Goal: Task Accomplishment & Management: Use online tool/utility

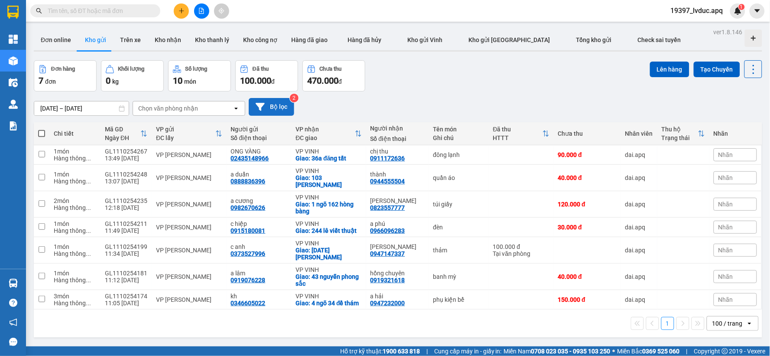
click at [287, 106] on button "Bộ lọc" at bounding box center [271, 107] width 45 height 18
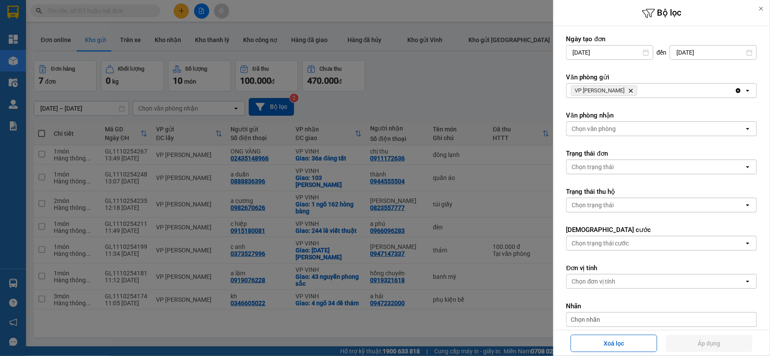
click at [628, 88] on icon "Delete" at bounding box center [630, 90] width 5 height 5
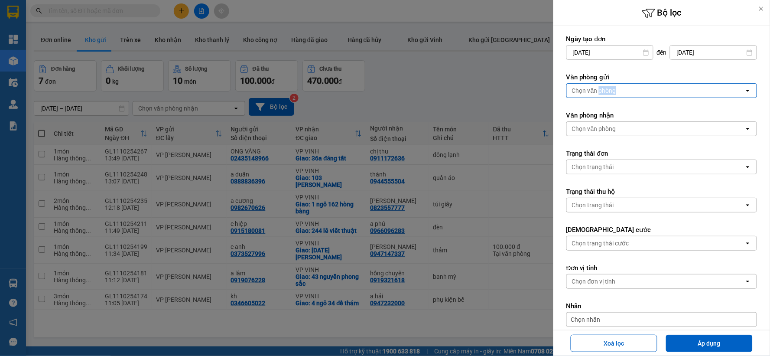
drag, startPoint x: 611, startPoint y: 88, endPoint x: 609, endPoint y: 93, distance: 4.8
click at [611, 90] on div "Chọn văn phòng" at bounding box center [594, 90] width 44 height 9
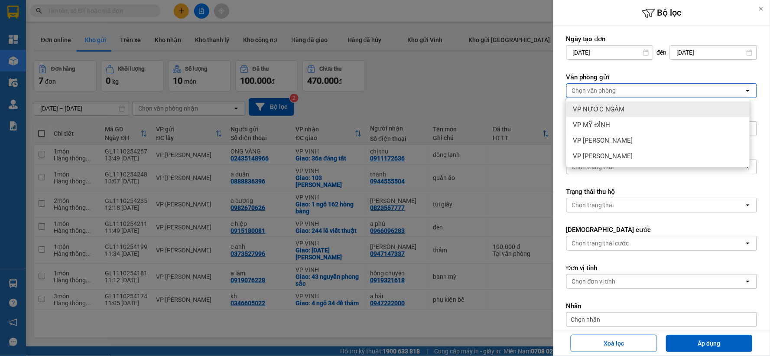
drag, startPoint x: 604, startPoint y: 109, endPoint x: 613, endPoint y: 119, distance: 13.8
click at [604, 110] on span "VP NƯỚC NGẦM" at bounding box center [599, 109] width 52 height 9
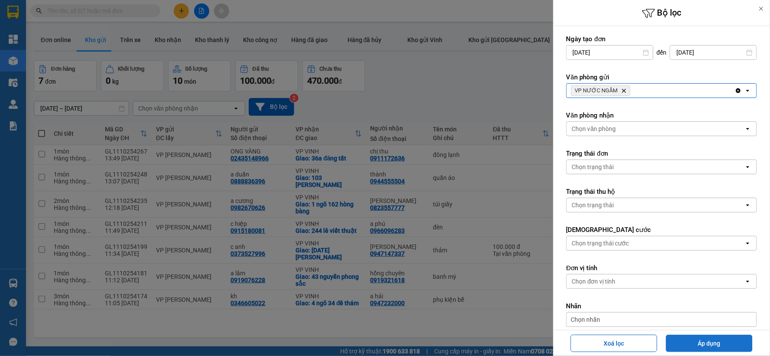
click at [709, 338] on button "Áp dụng" at bounding box center [709, 342] width 87 height 17
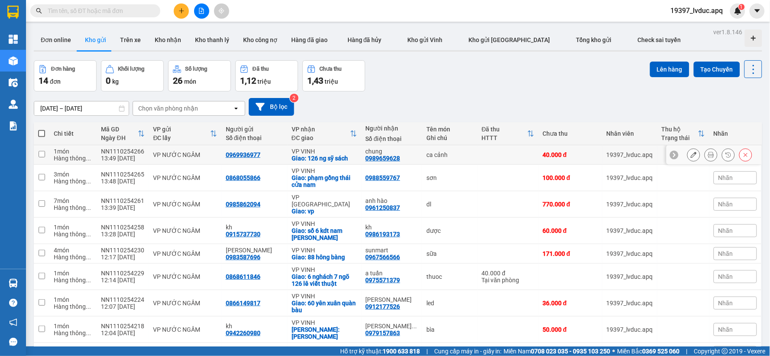
click at [426, 158] on div "ca cảnh" at bounding box center [449, 154] width 46 height 7
checkbox input "true"
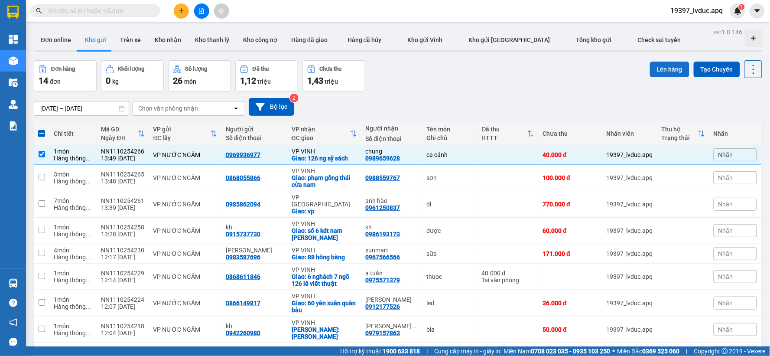
click at [667, 66] on button "Lên hàng" at bounding box center [669, 70] width 39 height 16
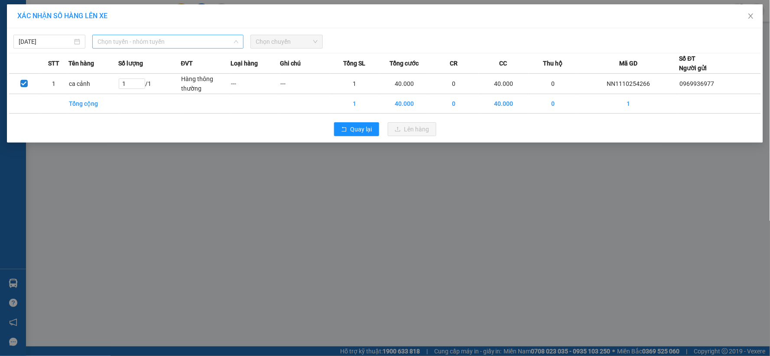
drag, startPoint x: 178, startPoint y: 45, endPoint x: 155, endPoint y: 116, distance: 74.2
click at [177, 46] on span "Chọn tuyến - nhóm tuyến" at bounding box center [167, 41] width 141 height 13
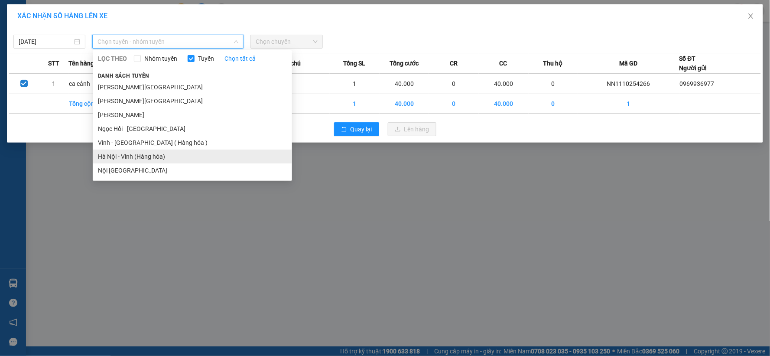
click at [140, 157] on li "Hà Nội - Vinh (Hàng hóa)" at bounding box center [192, 156] width 199 height 14
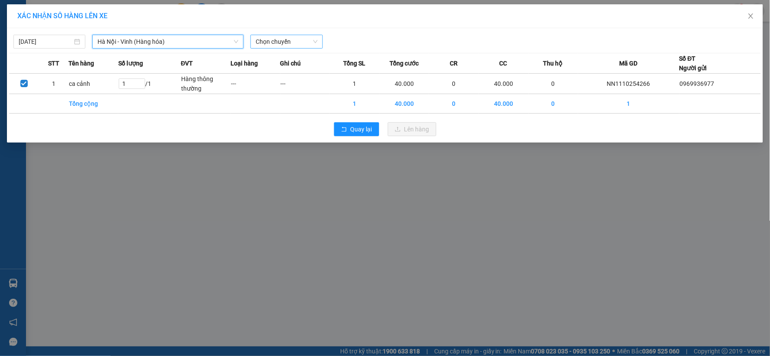
drag, startPoint x: 288, startPoint y: 39, endPoint x: 287, endPoint y: 46, distance: 7.5
click at [288, 44] on span "Chọn chuyến" at bounding box center [287, 41] width 62 height 13
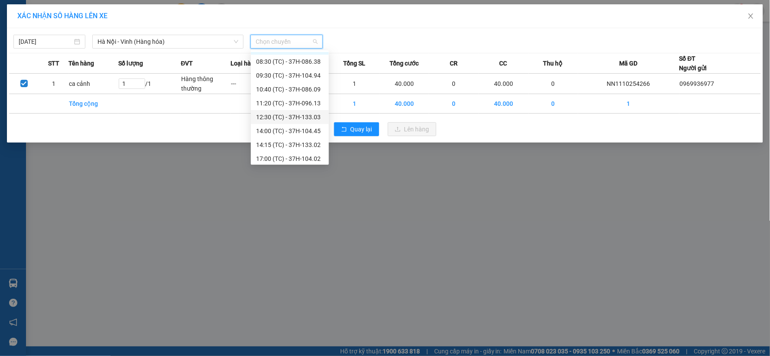
scroll to position [14, 0]
click at [298, 141] on div "14:15 (TC) - 37H-133.02" at bounding box center [290, 142] width 68 height 10
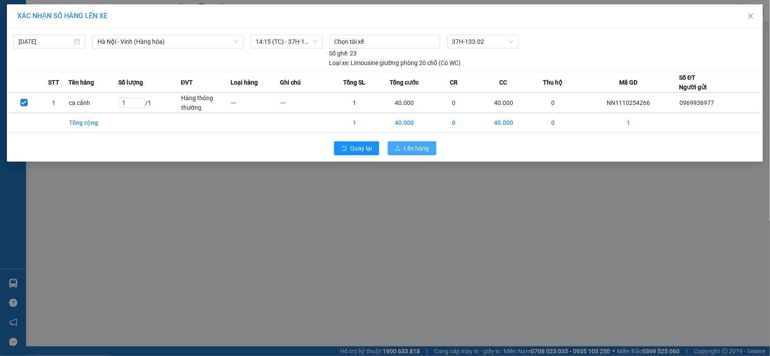
click at [409, 145] on span "Lên hàng" at bounding box center [416, 148] width 25 height 10
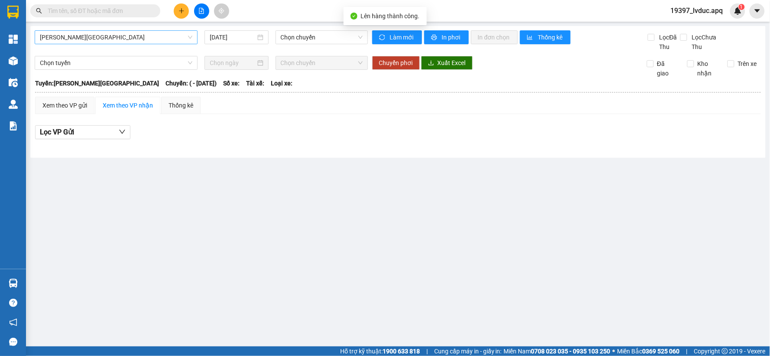
click at [117, 33] on span "[PERSON_NAME][GEOGRAPHIC_DATA]" at bounding box center [116, 37] width 152 height 13
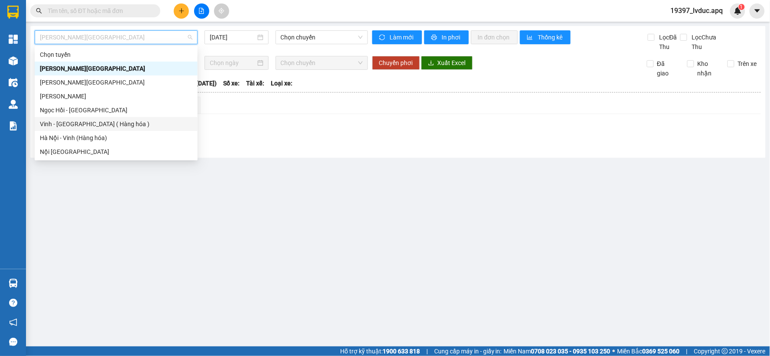
click at [72, 125] on div "Vinh - [GEOGRAPHIC_DATA] ( Hàng hóa )" at bounding box center [116, 124] width 152 height 10
type input "[DATE]"
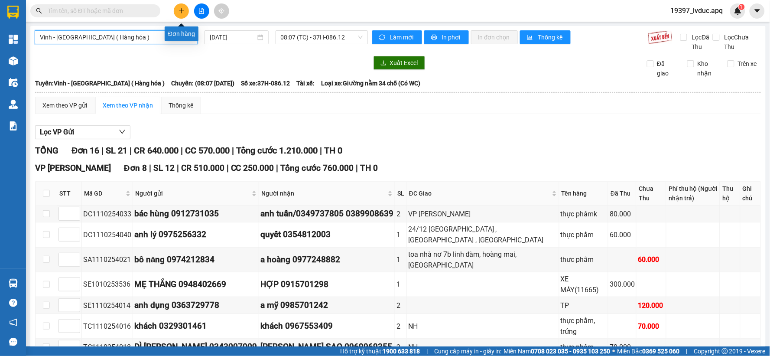
click at [180, 12] on icon "plus" at bounding box center [181, 11] width 6 height 6
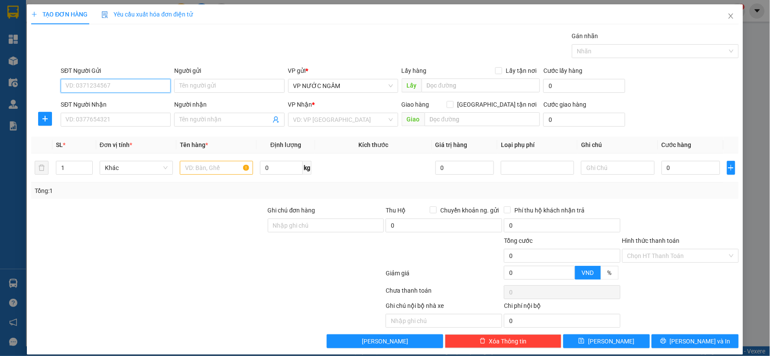
click at [144, 84] on input "SĐT Người Gửi" at bounding box center [116, 86] width 110 height 14
type input "0969957685"
click at [131, 105] on div "0969957685 - khánh" at bounding box center [114, 103] width 99 height 10
type input "khánh"
type input "0969957685"
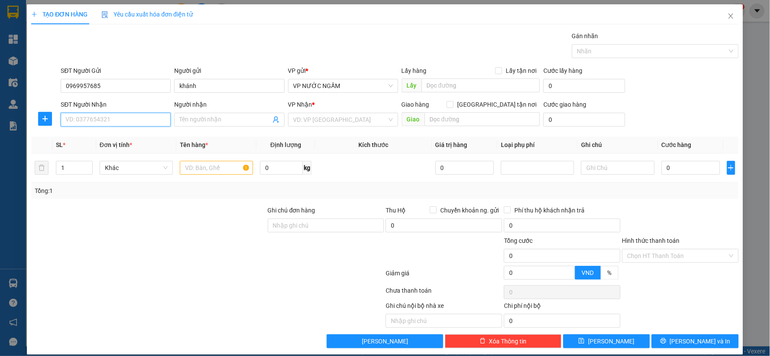
click at [123, 118] on input "SĐT Người Nhận" at bounding box center [116, 120] width 110 height 14
click at [119, 136] on div "0913272621 - a tuấn" at bounding box center [114, 137] width 99 height 10
type input "0913272621"
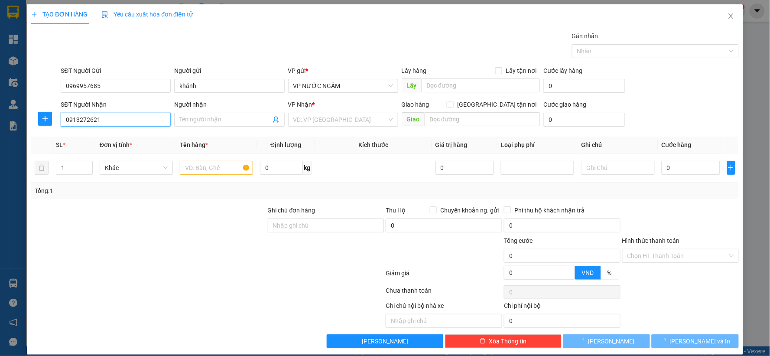
type input "a tuấn"
checkbox input "true"
type input "236 đường trường chinh"
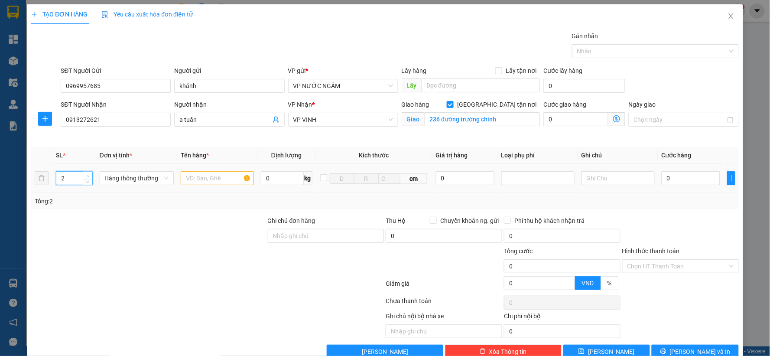
click at [88, 175] on span "up" at bounding box center [87, 175] width 5 height 5
type input "3"
click at [88, 175] on span "up" at bounding box center [87, 175] width 5 height 5
click at [185, 178] on input "text" at bounding box center [217, 178] width 73 height 14
type input "qa"
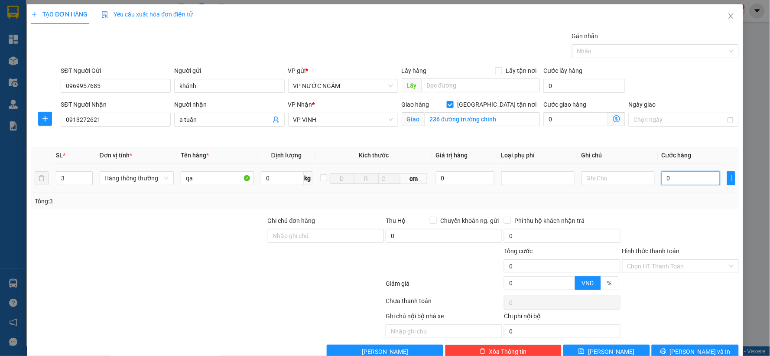
click at [686, 175] on input "0" at bounding box center [690, 178] width 58 height 14
type input "1"
type input "16"
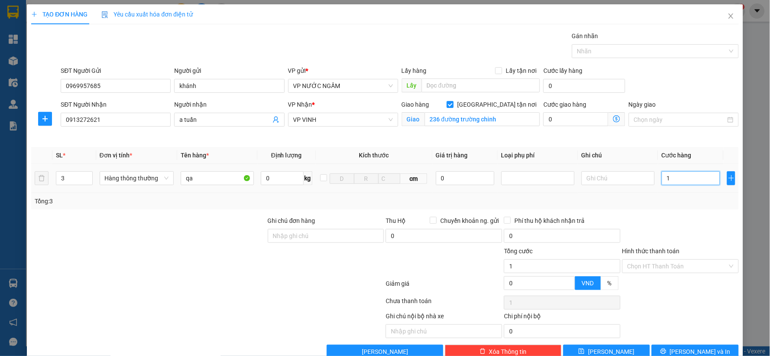
type input "16"
type input "160"
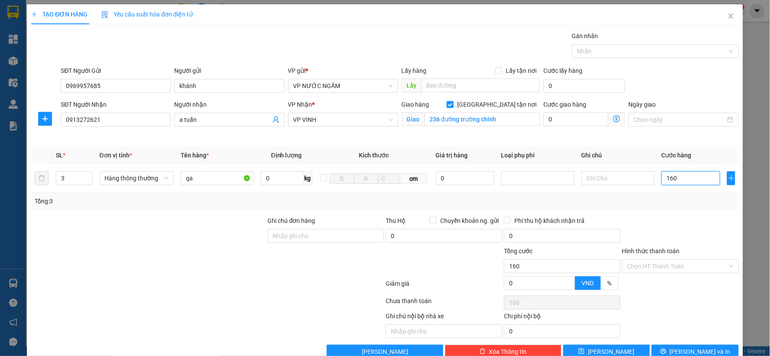
scroll to position [19, 0]
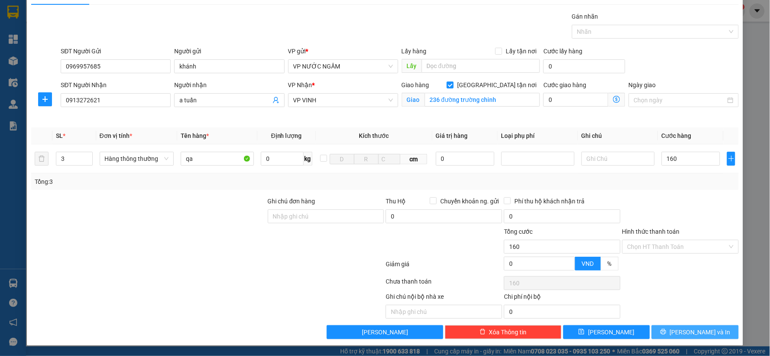
type input "160.000"
click at [684, 330] on span "Lưu và In" at bounding box center [700, 332] width 61 height 10
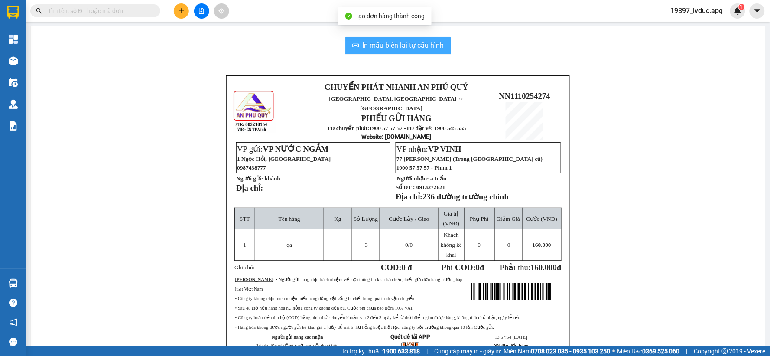
click at [410, 45] on span "In mẫu biên lai tự cấu hình" at bounding box center [403, 45] width 81 height 11
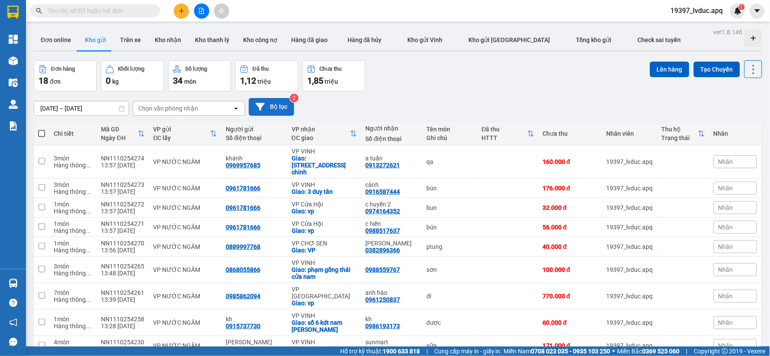
click at [262, 101] on button "Bộ lọc" at bounding box center [271, 107] width 45 height 18
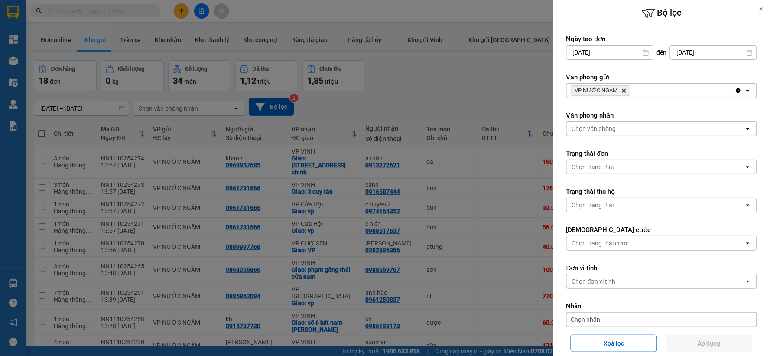
drag, startPoint x: 694, startPoint y: 96, endPoint x: 663, endPoint y: 96, distance: 30.8
click at [693, 96] on div "VP NƯỚC NGẦM Delete" at bounding box center [651, 91] width 168 height 14
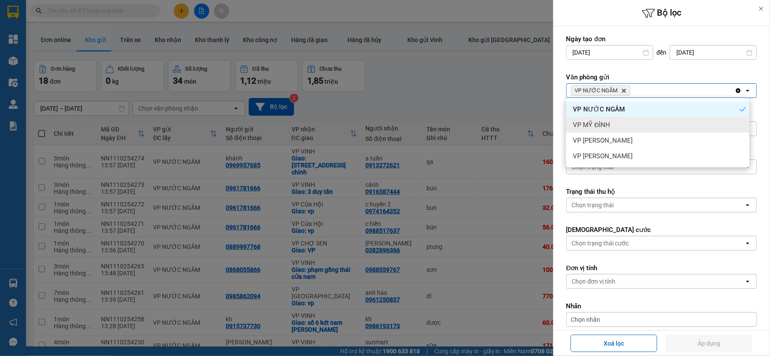
drag, startPoint x: 614, startPoint y: 126, endPoint x: 667, endPoint y: 101, distance: 58.7
click at [616, 124] on div "VP MỸ ĐÌNH" at bounding box center [657, 125] width 183 height 16
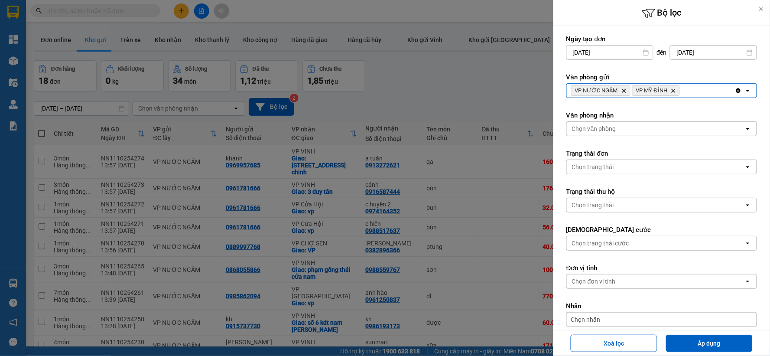
click at [694, 87] on div "VP NƯỚC NGẦM Delete VP MỸ ĐÌNH Delete" at bounding box center [651, 91] width 168 height 14
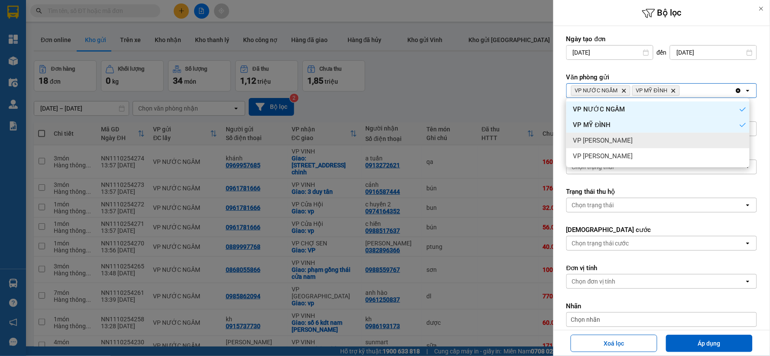
click at [637, 139] on div "VP [PERSON_NAME]" at bounding box center [657, 141] width 183 height 16
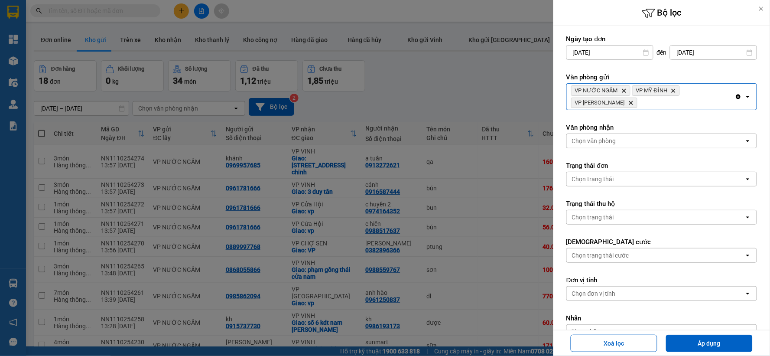
click at [688, 103] on div "VP NƯỚC NGẦM Delete VP MỸ ĐÌNH Delete VP NGỌC HỒI Delete" at bounding box center [651, 97] width 168 height 26
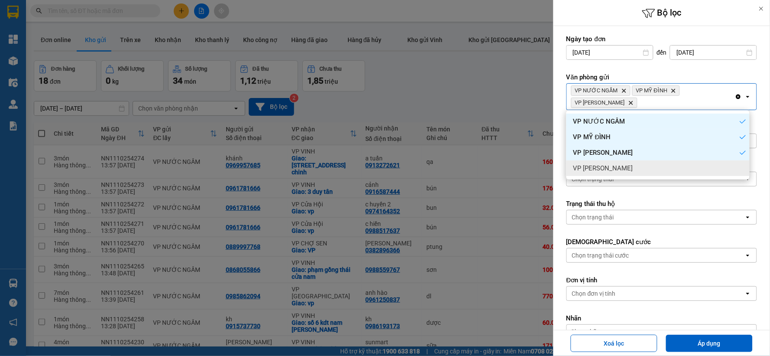
click at [595, 166] on span "VP [PERSON_NAME]" at bounding box center [603, 168] width 60 height 9
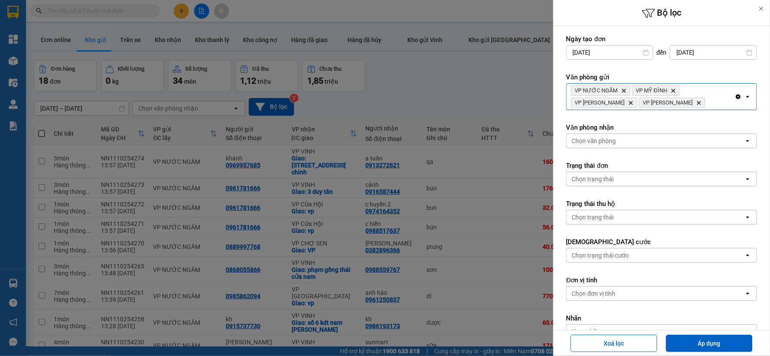
click at [639, 142] on div "Chọn văn phòng" at bounding box center [656, 141] width 178 height 14
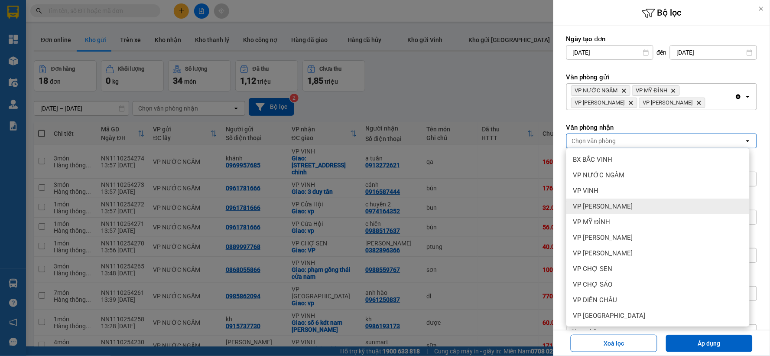
click at [618, 209] on span "VP THANH CHƯƠNG" at bounding box center [603, 206] width 60 height 9
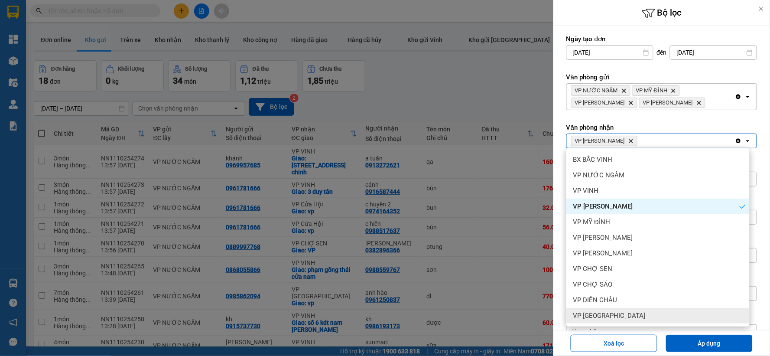
click at [618, 315] on span "VP Cầu Yên Xuân" at bounding box center [609, 315] width 72 height 9
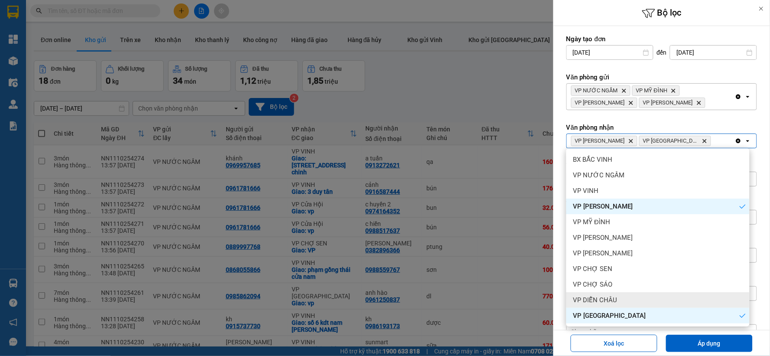
drag, startPoint x: 618, startPoint y: 315, endPoint x: 619, endPoint y: 300, distance: 15.2
click at [619, 300] on div "VP DIỄN CHÂU" at bounding box center [657, 300] width 183 height 16
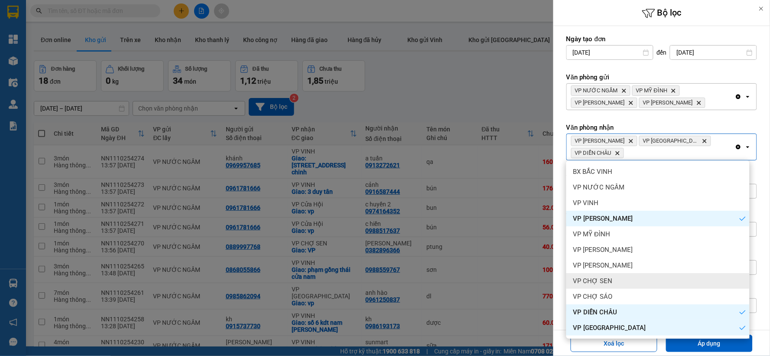
click at [611, 286] on div "VP CHỢ SEN" at bounding box center [657, 281] width 183 height 16
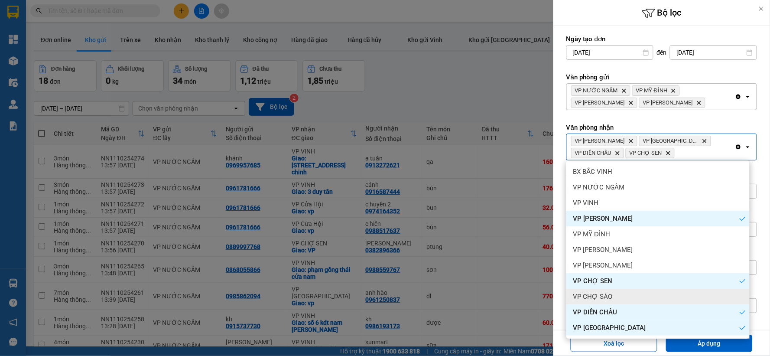
click at [616, 300] on div "VP CHỢ SÁO" at bounding box center [657, 296] width 183 height 16
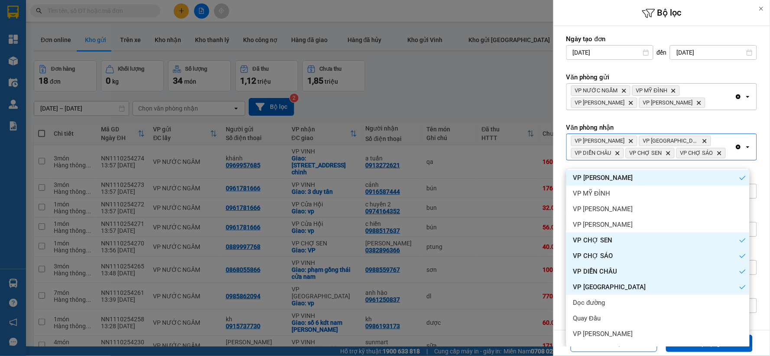
scroll to position [109, 0]
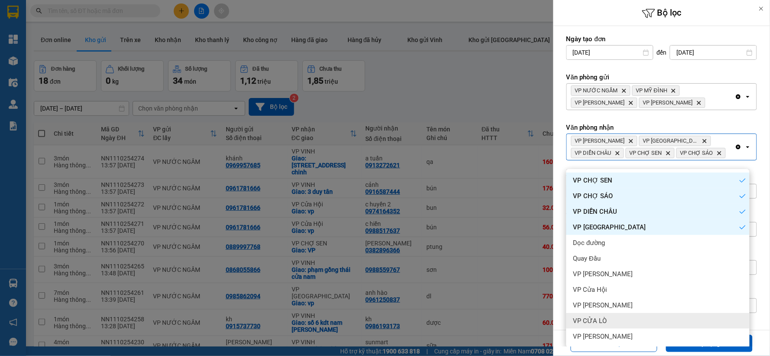
click at [605, 324] on span "VP CỬA LÒ" at bounding box center [590, 320] width 34 height 9
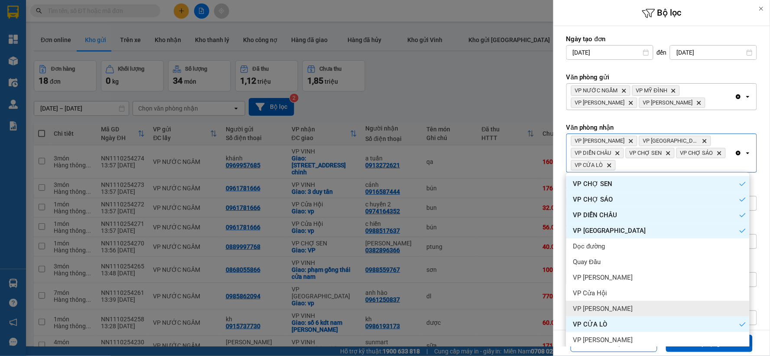
click at [608, 311] on span "VP Nghi Xuân" at bounding box center [603, 308] width 60 height 9
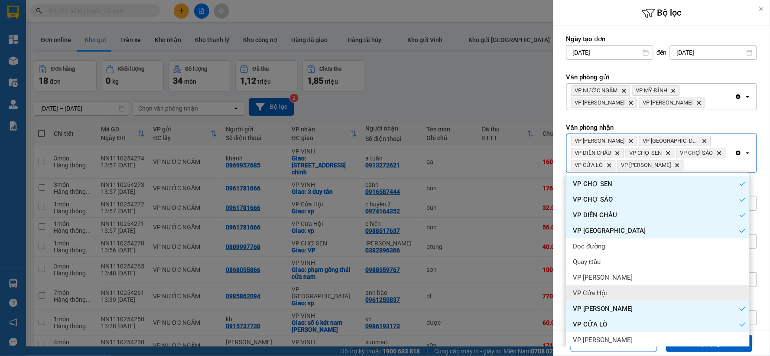
drag, startPoint x: 608, startPoint y: 311, endPoint x: 607, endPoint y: 295, distance: 15.6
click at [607, 295] on div "VP Cửa Hội" at bounding box center [657, 293] width 183 height 16
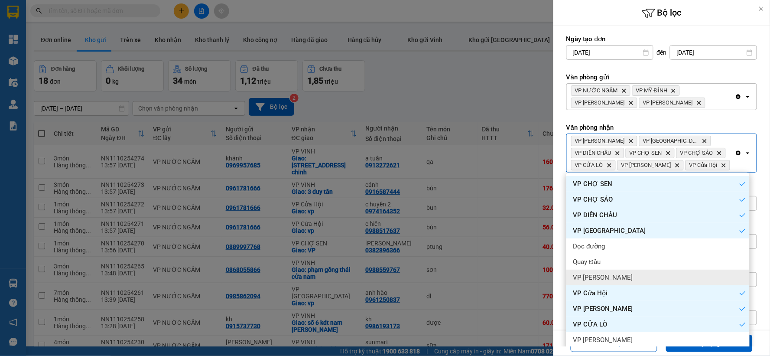
click at [614, 282] on div "VP Xuân Hội" at bounding box center [657, 277] width 183 height 16
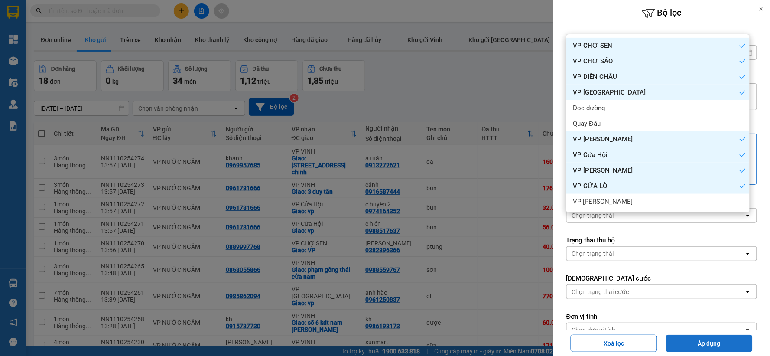
click at [685, 341] on button "Áp dụng" at bounding box center [709, 342] width 87 height 17
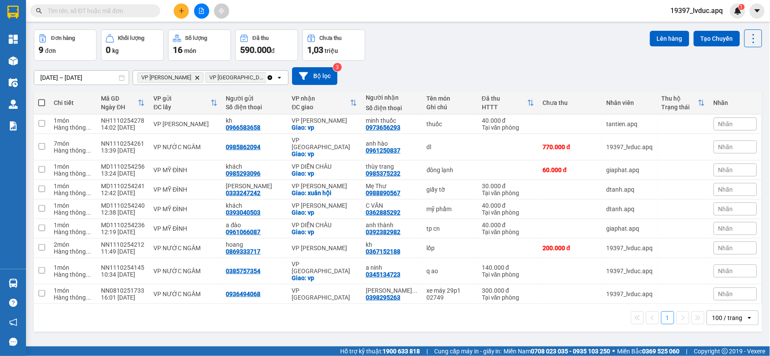
scroll to position [40, 0]
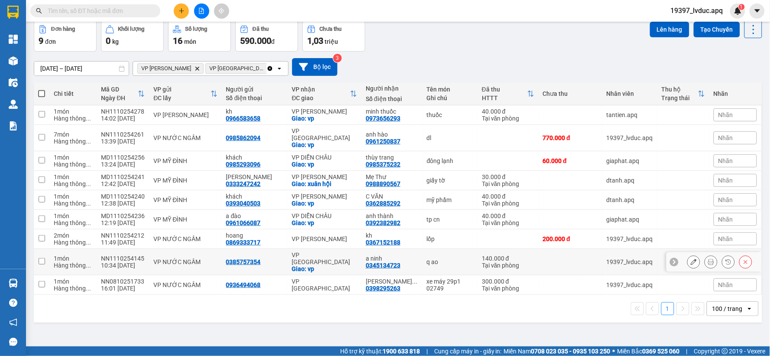
click at [427, 258] on div "q ao" at bounding box center [450, 261] width 46 height 7
checkbox input "true"
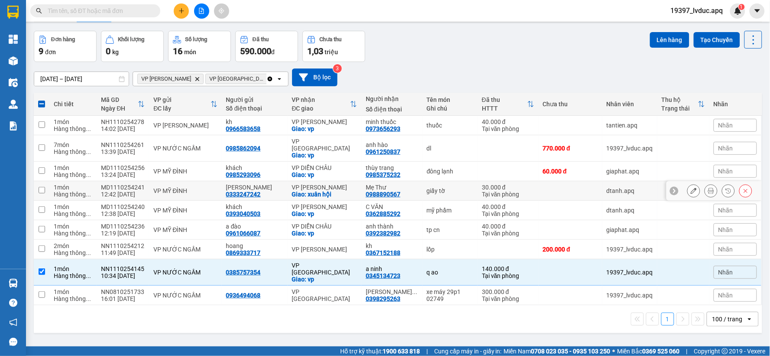
scroll to position [0, 0]
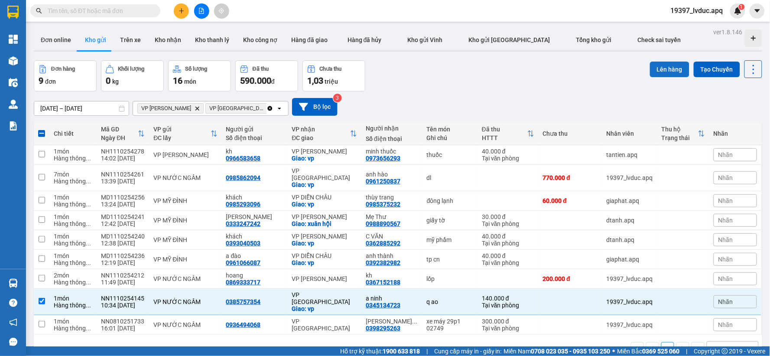
click at [663, 73] on button "Lên hàng" at bounding box center [669, 70] width 39 height 16
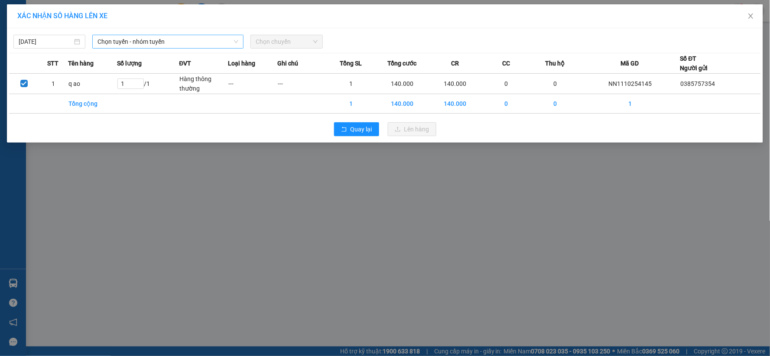
click at [166, 39] on span "Chọn tuyến - nhóm tuyến" at bounding box center [167, 41] width 141 height 13
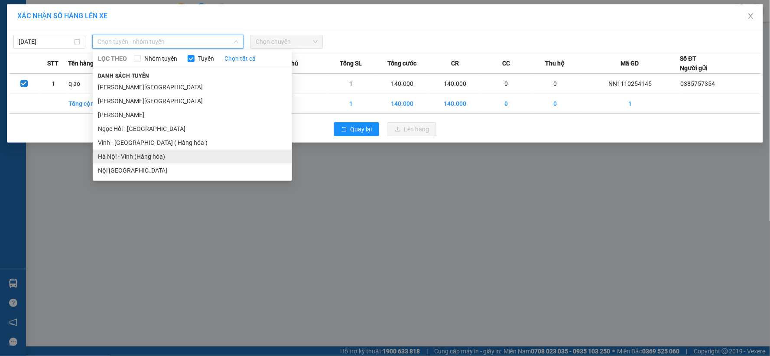
click at [146, 152] on li "Hà Nội - Vinh (Hàng hóa)" at bounding box center [192, 156] width 199 height 14
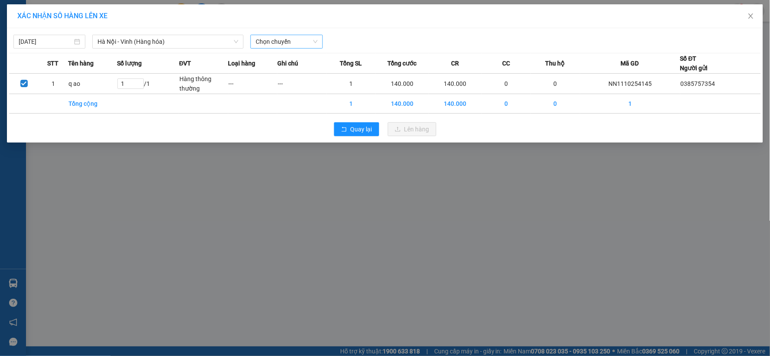
drag, startPoint x: 297, startPoint y: 21, endPoint x: 292, endPoint y: 45, distance: 24.3
click at [294, 33] on div "XÁC NHẬN SỐ HÀNG LÊN XE 11/10/2025 Hà Nội - Vinh (Hàng hóa) LỌC THEO Nhóm tuyến…" at bounding box center [385, 73] width 756 height 138
click at [293, 42] on span "Chọn chuyến" at bounding box center [287, 41] width 62 height 13
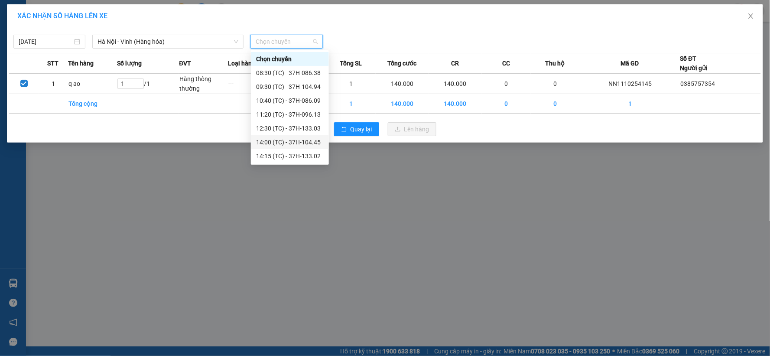
scroll to position [14, 0]
click at [306, 141] on div "14:15 (TC) - 37H-133.02" at bounding box center [290, 142] width 68 height 10
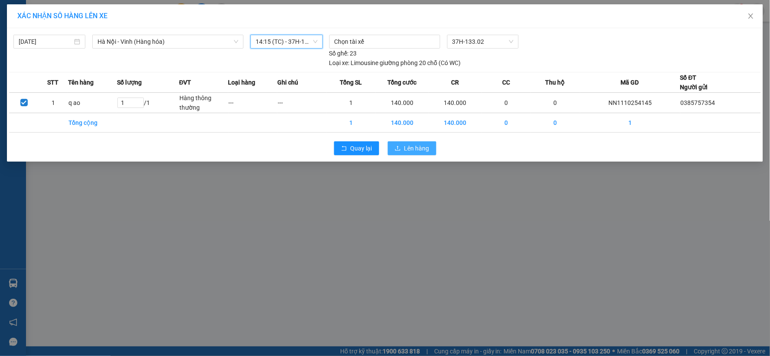
click at [405, 143] on button "Lên hàng" at bounding box center [412, 148] width 49 height 14
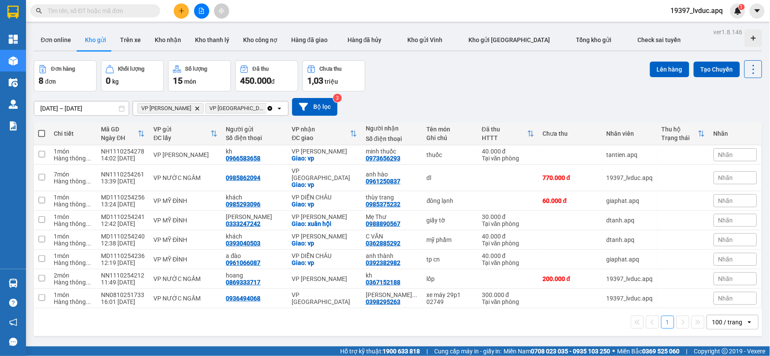
click at [457, 98] on div "01/10/2025 – 10/11/2025 Press the down arrow key to interact with the calendar …" at bounding box center [398, 107] width 728 height 18
click at [317, 110] on button "Bộ lọc" at bounding box center [314, 107] width 45 height 18
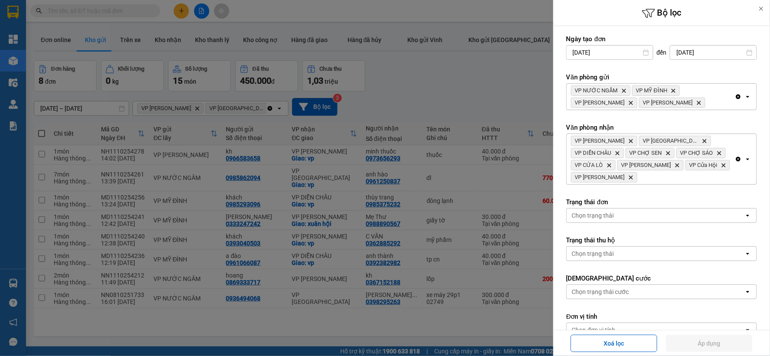
drag, startPoint x: 730, startPoint y: 94, endPoint x: 727, endPoint y: 100, distance: 7.0
click at [736, 94] on icon "Clear all" at bounding box center [738, 96] width 5 height 5
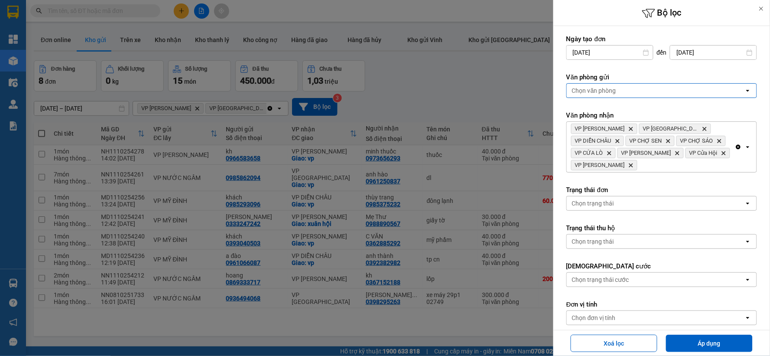
click at [736, 145] on icon "Clear all" at bounding box center [738, 147] width 5 height 5
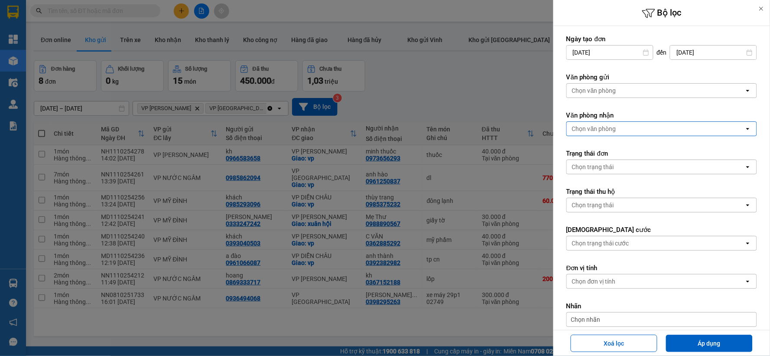
click at [473, 69] on div at bounding box center [385, 178] width 770 height 356
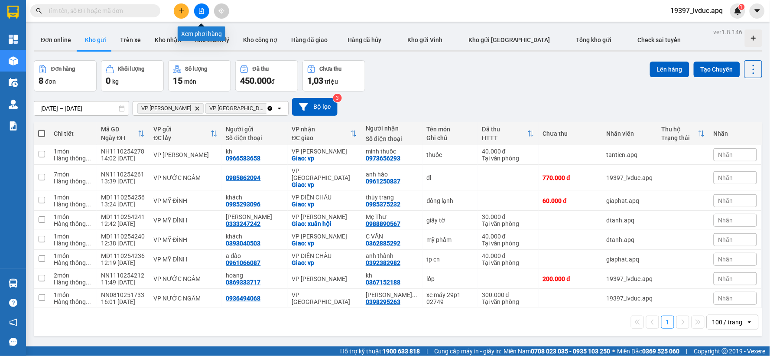
click at [200, 6] on button at bounding box center [201, 10] width 15 height 15
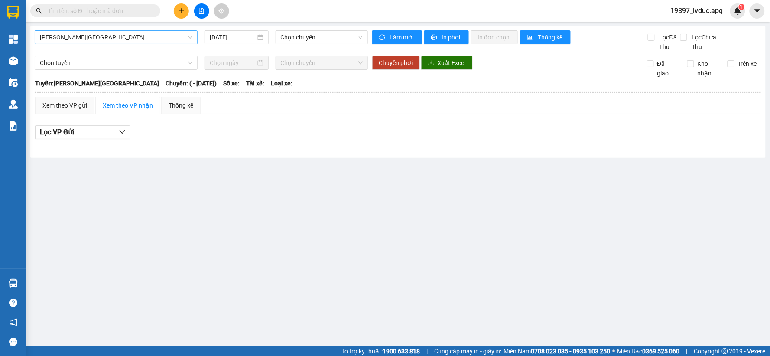
click at [129, 42] on span "[PERSON_NAME][GEOGRAPHIC_DATA]" at bounding box center [116, 37] width 152 height 13
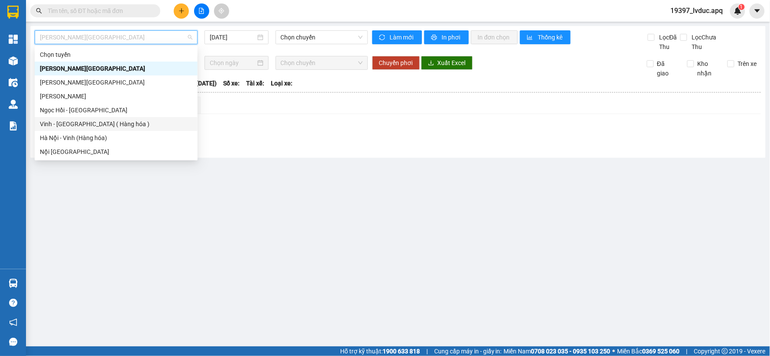
click at [73, 122] on div "Vinh - [GEOGRAPHIC_DATA] ( Hàng hóa )" at bounding box center [116, 124] width 152 height 10
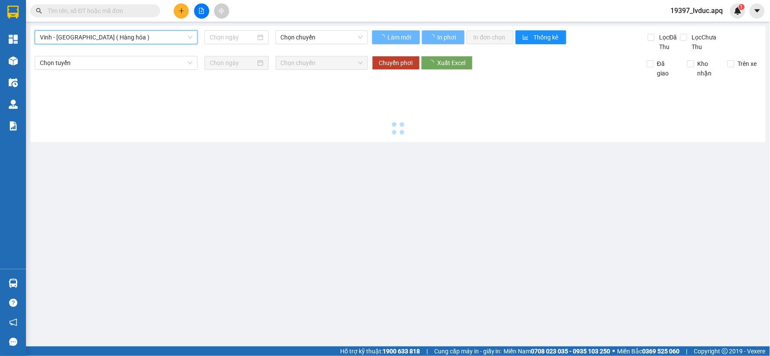
type input "[DATE]"
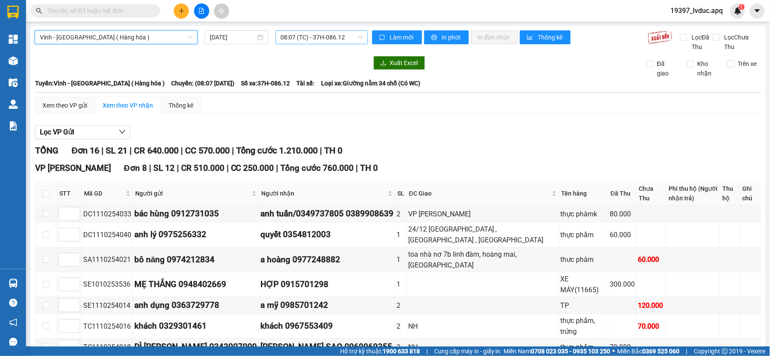
click at [347, 36] on span "08:07 (TC) - 37H-086.12" at bounding box center [322, 37] width 82 height 13
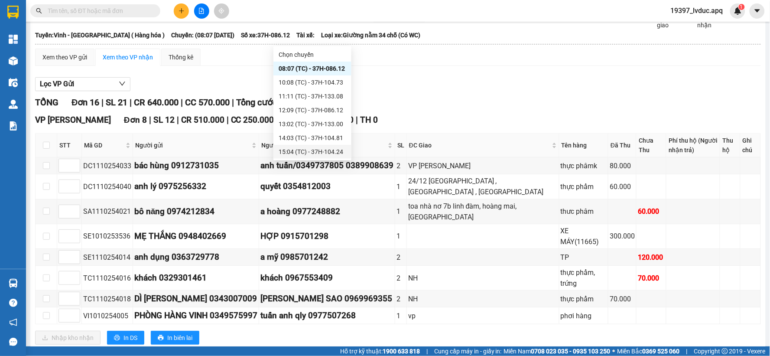
scroll to position [14, 0]
click at [317, 152] on div "17:16 (TC) - 37H-104.82" at bounding box center [313, 152] width 68 height 10
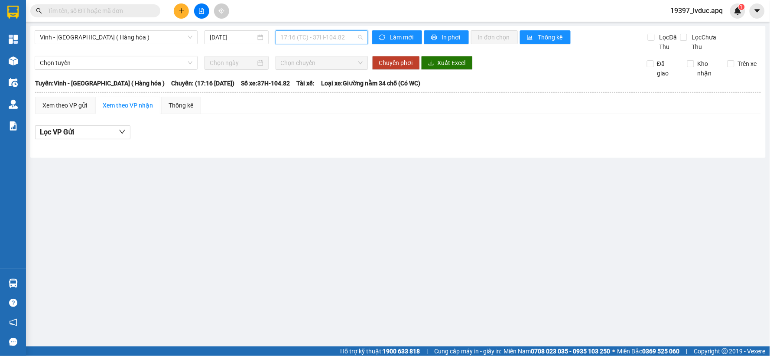
click at [355, 38] on span "17:16 (TC) - 37H-104.82" at bounding box center [322, 37] width 82 height 13
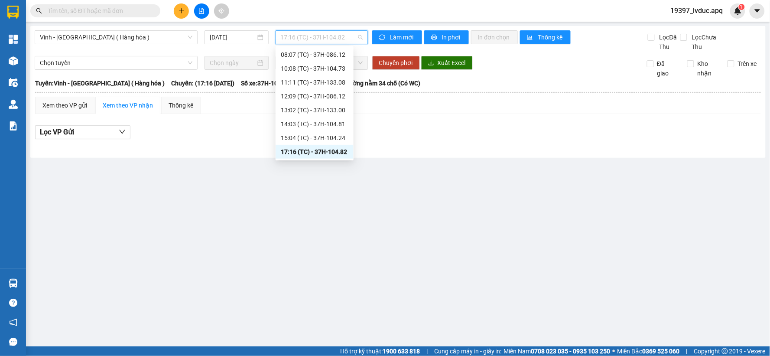
click at [340, 149] on div "17:16 (TC) - 37H-104.82" at bounding box center [315, 152] width 68 height 10
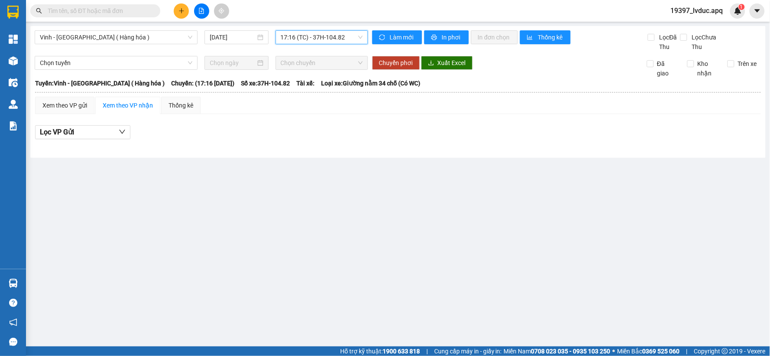
click at [349, 35] on span "17:16 (TC) - 37H-104.82" at bounding box center [322, 37] width 82 height 13
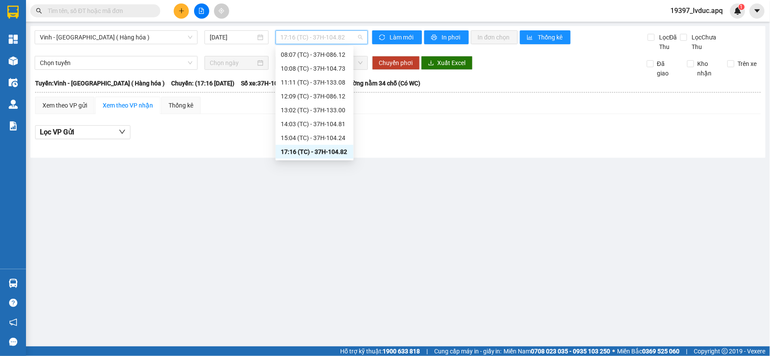
click at [313, 211] on main "Vinh - Hà Nội ( Hàng hóa ) 11/10/2025 17:16 (TC) - 37H-104.82 Làm mới In phơi I…" at bounding box center [385, 173] width 770 height 346
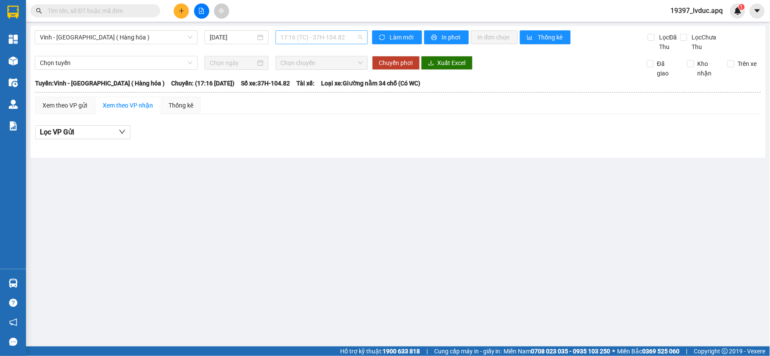
click at [353, 37] on span "17:16 (TC) - 37H-104.82" at bounding box center [322, 37] width 82 height 13
click at [311, 208] on main "Vinh - Hà Nội ( Hàng hóa ) 11/10/2025 17:16 (TC) - 37H-104.82 Làm mới In phơi I…" at bounding box center [385, 173] width 770 height 346
click at [205, 13] on button at bounding box center [201, 10] width 15 height 15
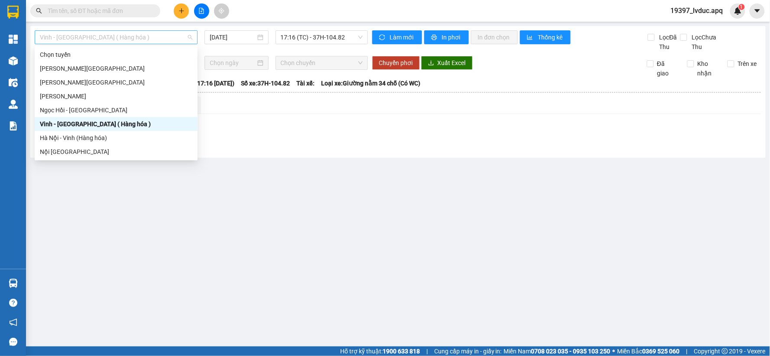
click at [166, 30] on div "Vinh - [GEOGRAPHIC_DATA] ( Hàng hóa )" at bounding box center [116, 37] width 163 height 14
drag, startPoint x: 321, startPoint y: 27, endPoint x: 319, endPoint y: 32, distance: 5.6
click at [320, 29] on div "Vinh - Hà Nội ( Hàng hóa ) 11/10/2025 17:16 (TC) - 37H-104.82 Làm mới In phơi I…" at bounding box center [397, 92] width 735 height 132
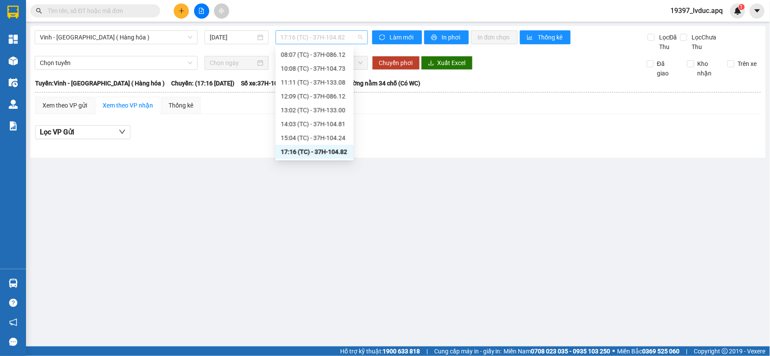
click at [318, 37] on span "17:16 (TC) - 37H-104.82" at bounding box center [322, 37] width 82 height 13
click at [318, 54] on div "08:07 (TC) - 37H-086.12" at bounding box center [315, 55] width 68 height 10
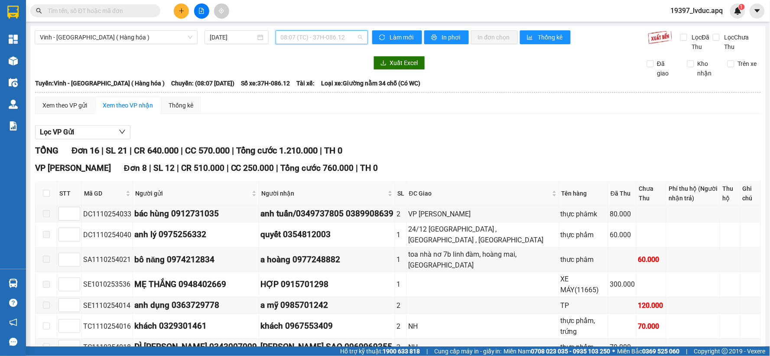
click at [340, 40] on span "08:07 (TC) - 37H-086.12" at bounding box center [322, 37] width 82 height 13
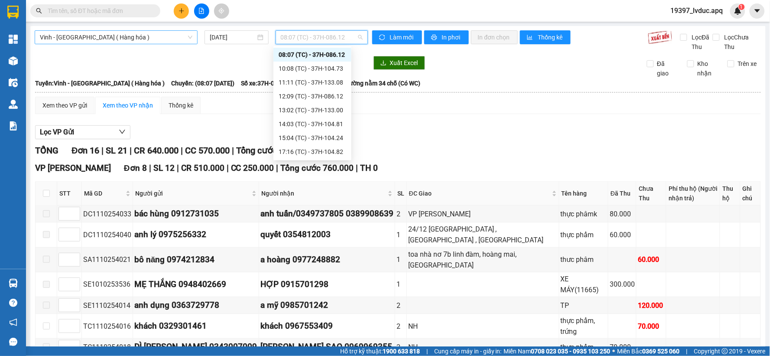
click at [123, 32] on span "Vinh - [GEOGRAPHIC_DATA] ( Hàng hóa )" at bounding box center [116, 37] width 152 height 13
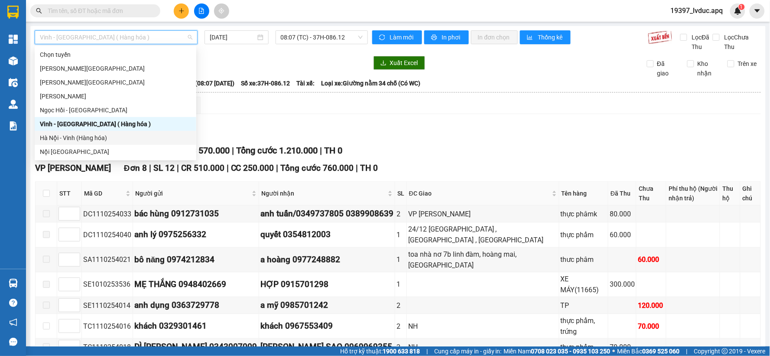
click at [110, 135] on div "Hà Nội - Vinh (Hàng hóa)" at bounding box center [115, 138] width 151 height 10
type input "[DATE]"
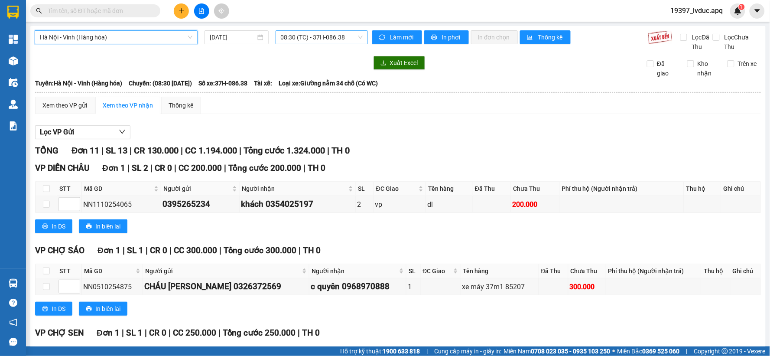
click at [348, 39] on span "08:30 (TC) - 37H-086.38" at bounding box center [322, 37] width 82 height 13
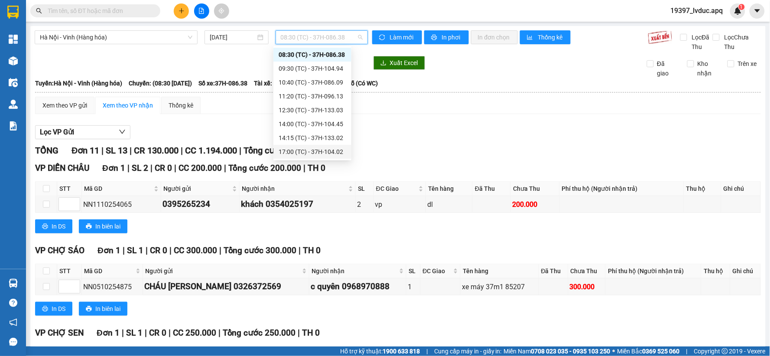
click at [330, 151] on div "17:00 (TC) - 37H-104.02" at bounding box center [313, 152] width 68 height 10
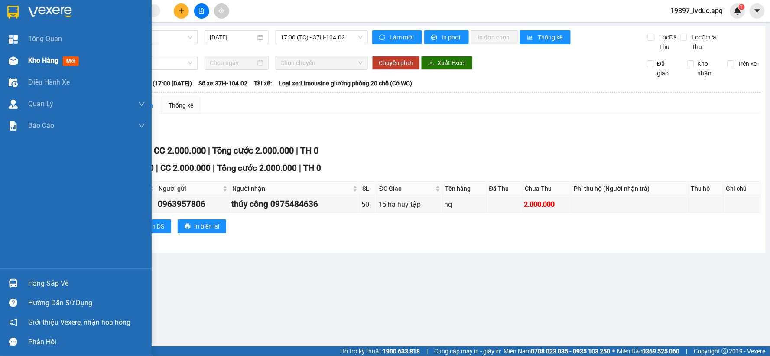
click at [9, 58] on img at bounding box center [13, 60] width 9 height 9
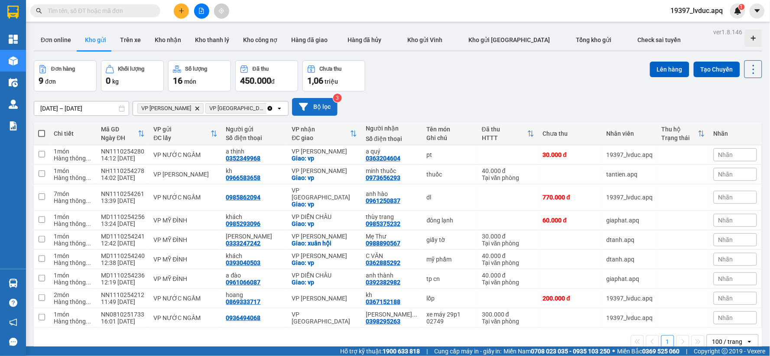
click at [321, 111] on button "Bộ lọc" at bounding box center [314, 107] width 45 height 18
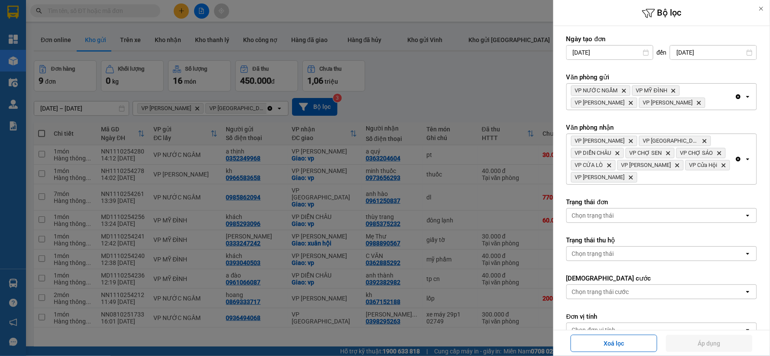
click at [736, 159] on icon "Clear all" at bounding box center [738, 159] width 5 height 5
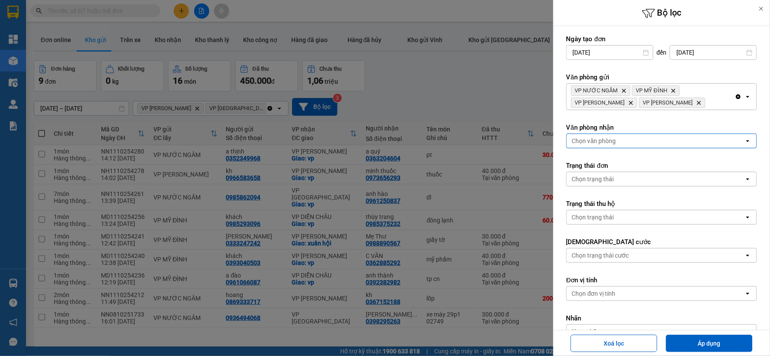
click at [736, 97] on icon "Clear all" at bounding box center [738, 96] width 5 height 5
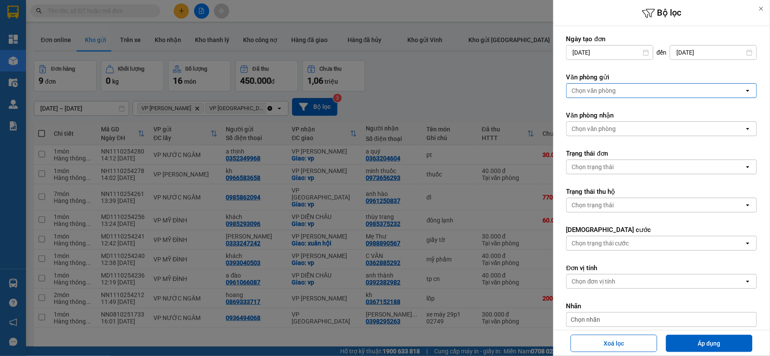
click at [699, 90] on div "Chọn văn phòng" at bounding box center [656, 91] width 178 height 14
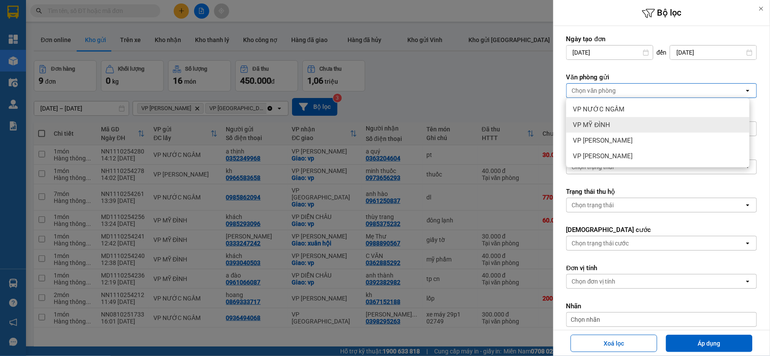
click at [645, 120] on div "VP MỸ ĐÌNH" at bounding box center [657, 125] width 183 height 16
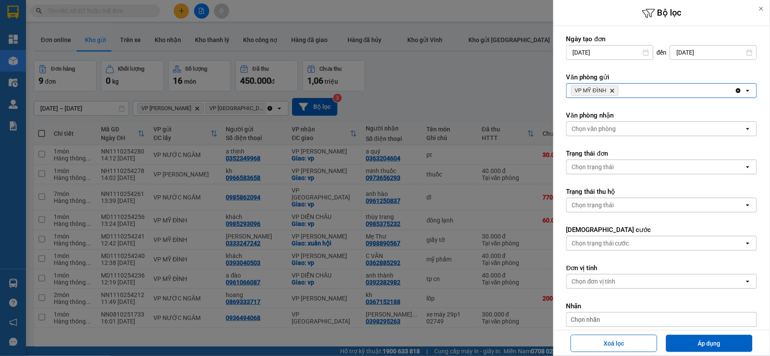
drag, startPoint x: 704, startPoint y: 340, endPoint x: 642, endPoint y: 297, distance: 75.1
click at [703, 339] on button "Áp dụng" at bounding box center [709, 342] width 87 height 17
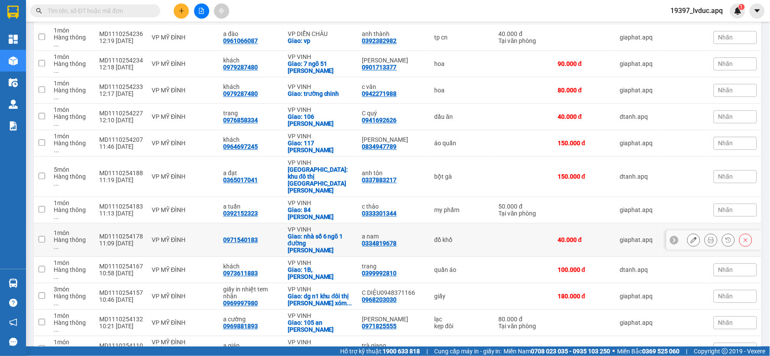
scroll to position [421, 0]
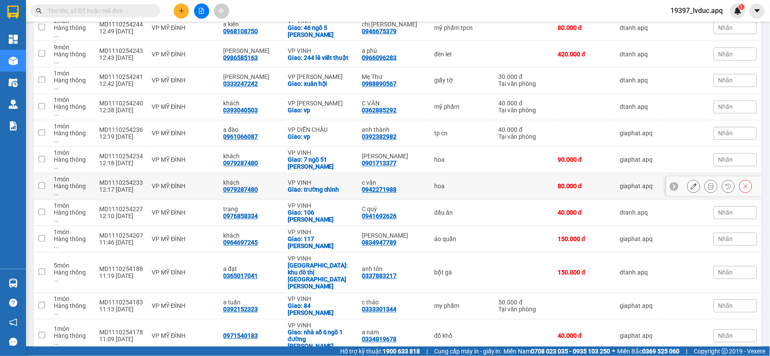
click at [471, 173] on td "hoa" at bounding box center [462, 186] width 65 height 26
checkbox input "true"
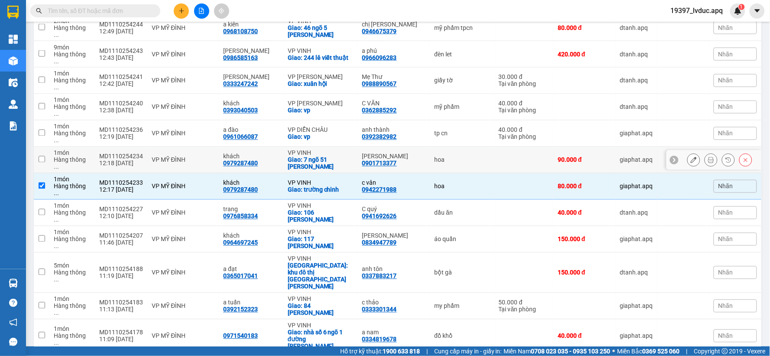
click at [473, 156] on div "hoa" at bounding box center [462, 159] width 56 height 7
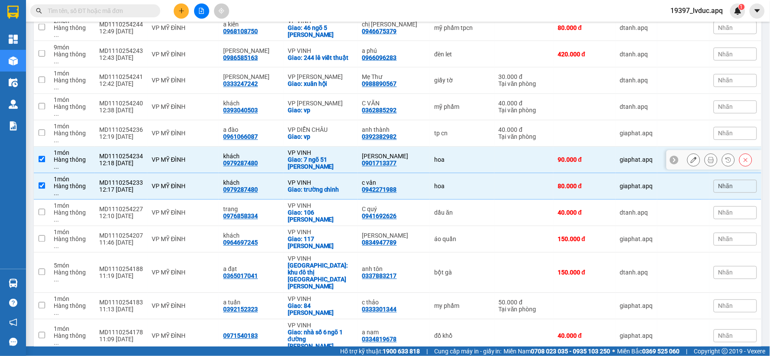
checkbox input "true"
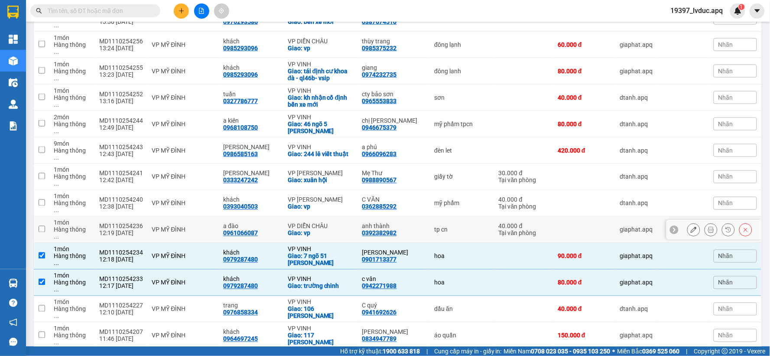
scroll to position [565, 0]
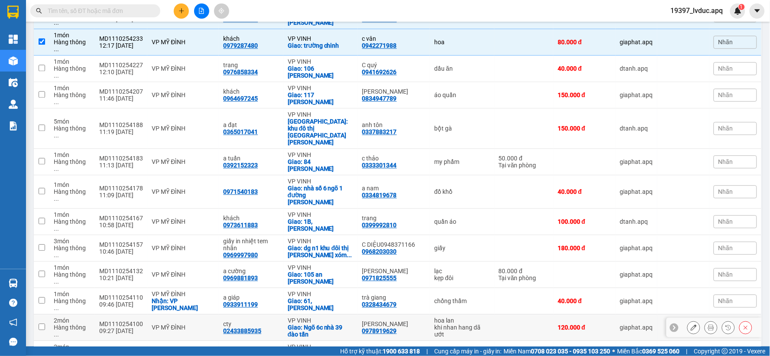
click at [450, 324] on div "khi nhan hang dã ướt" at bounding box center [462, 331] width 56 height 14
checkbox input "true"
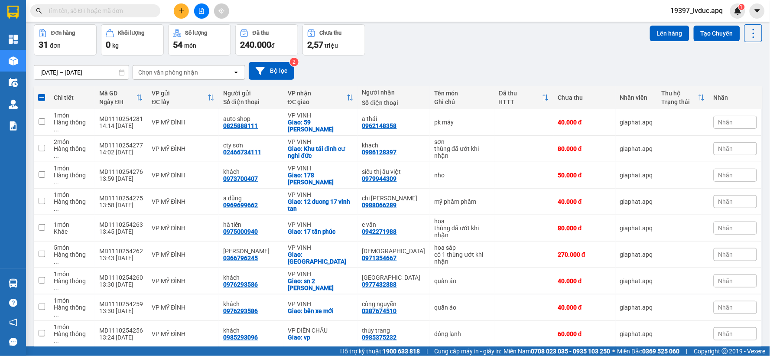
scroll to position [0, 0]
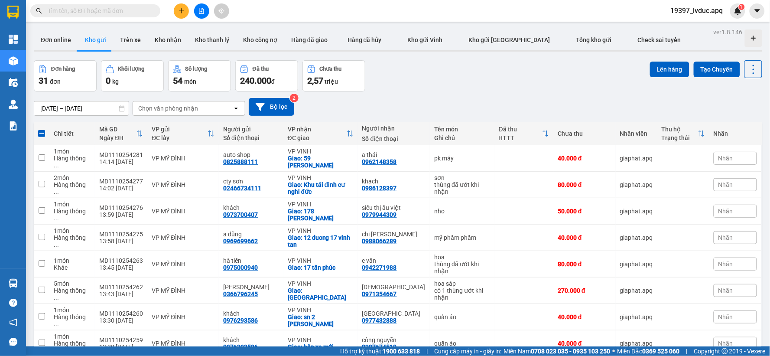
click at [654, 49] on div "Đơn online Kho gửi Trên xe Kho nhận Kho thanh lý Kho công nợ Hàng đã giao Hàng …" at bounding box center [398, 40] width 728 height 23
click at [664, 68] on button "Lên hàng" at bounding box center [669, 70] width 39 height 16
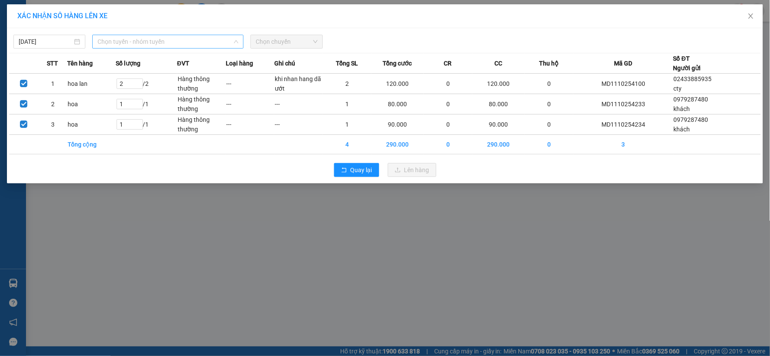
click at [219, 46] on span "Chọn tuyến - nhóm tuyến" at bounding box center [167, 41] width 141 height 13
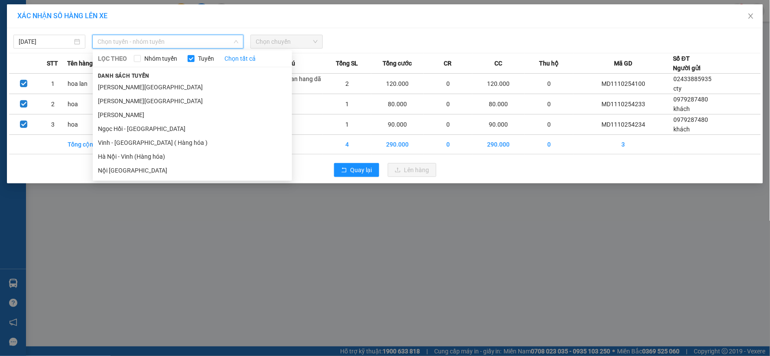
click at [149, 157] on li "Hà Nội - Vinh (Hàng hóa)" at bounding box center [192, 156] width 199 height 14
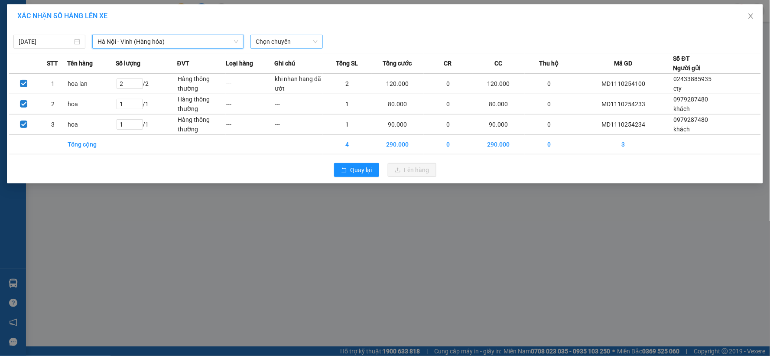
click at [267, 39] on span "Chọn chuyến" at bounding box center [287, 41] width 62 height 13
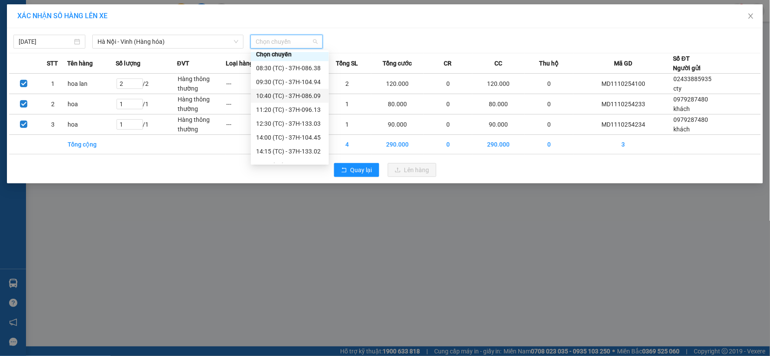
scroll to position [14, 0]
click at [309, 124] on div "14:00 (TC) - 37H-104.45" at bounding box center [290, 128] width 68 height 10
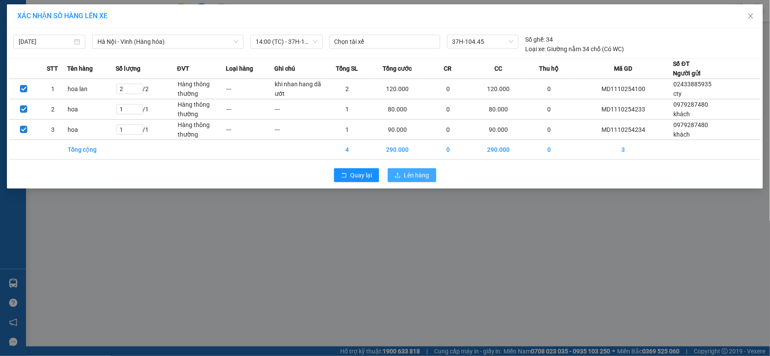
click at [397, 180] on button "Lên hàng" at bounding box center [412, 175] width 49 height 14
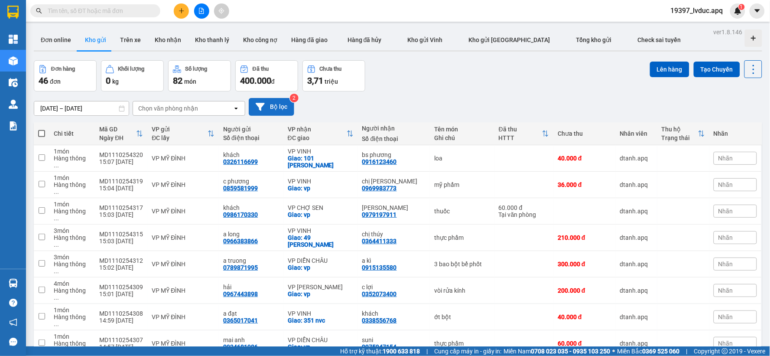
click at [260, 102] on icon at bounding box center [260, 106] width 9 height 9
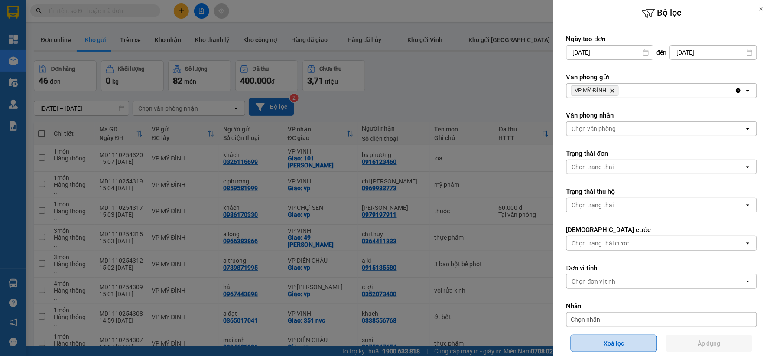
click at [624, 342] on button "Xoá lọc" at bounding box center [613, 342] width 87 height 17
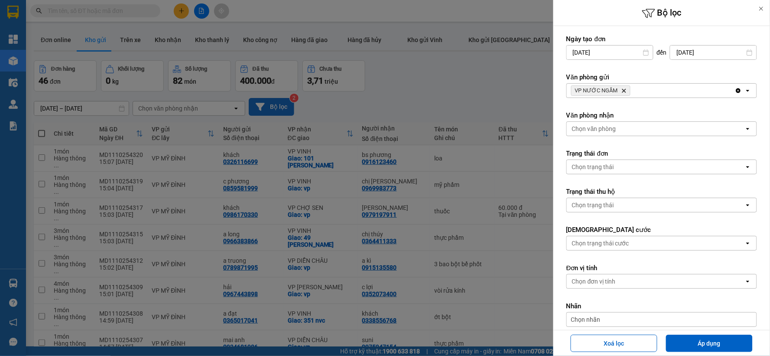
type input "09/10/2025"
type input "[DATE]"
type input "09/10/2025 – 11/10/2025"
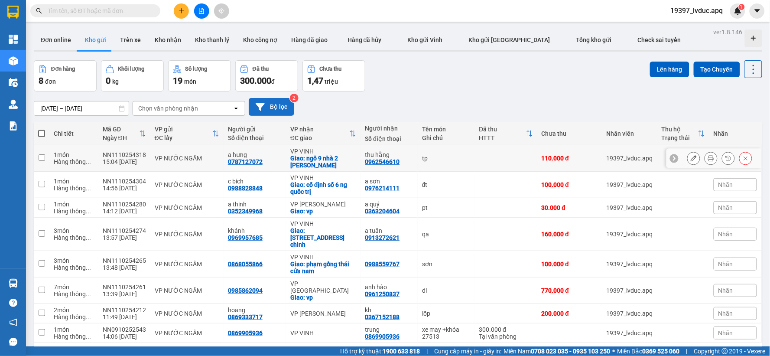
click at [453, 165] on td "tp" at bounding box center [446, 158] width 57 height 26
checkbox input "true"
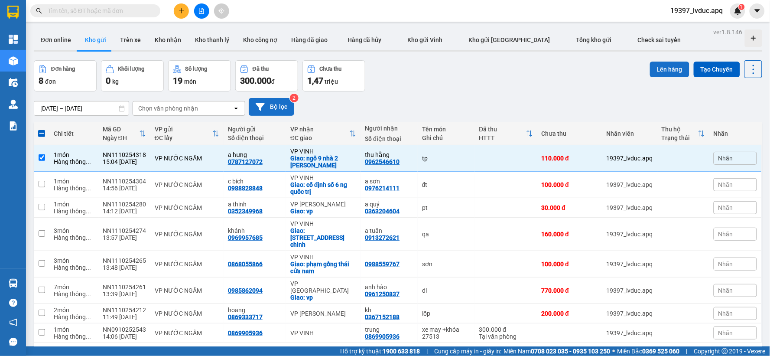
click at [650, 68] on button "Lên hàng" at bounding box center [669, 70] width 39 height 16
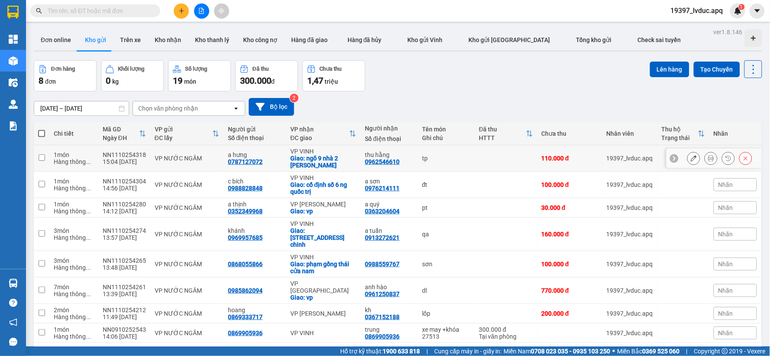
click at [456, 156] on div "tp" at bounding box center [446, 158] width 49 height 7
checkbox input "true"
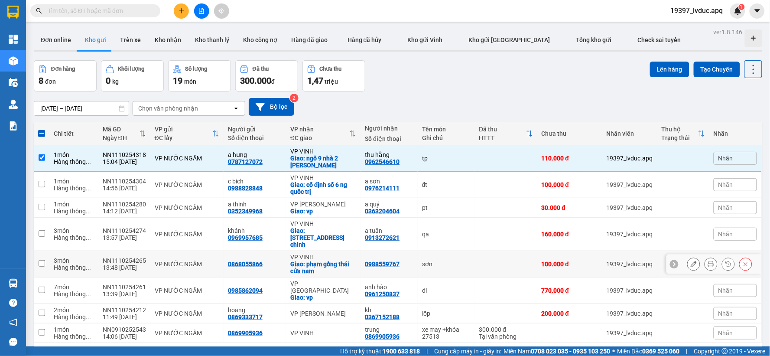
click at [434, 260] on div "sơn" at bounding box center [446, 263] width 49 height 7
checkbox input "true"
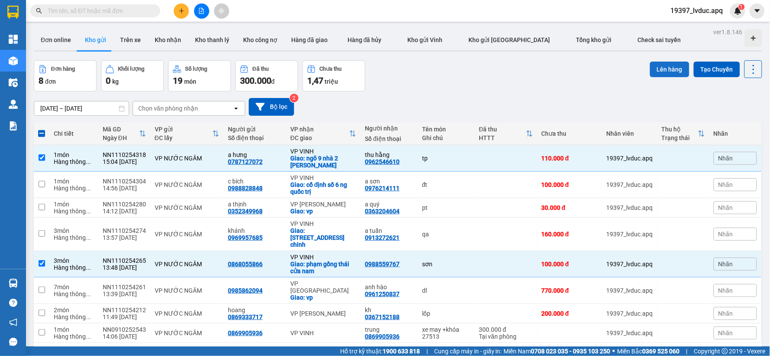
click at [661, 72] on button "Lên hàng" at bounding box center [669, 70] width 39 height 16
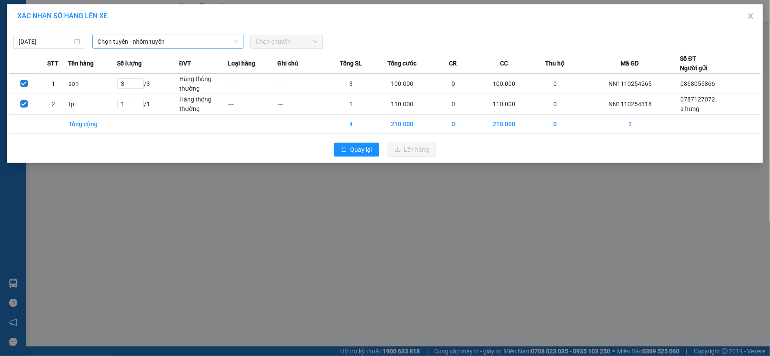
click at [226, 39] on span "Chọn tuyến - nhóm tuyến" at bounding box center [167, 41] width 141 height 13
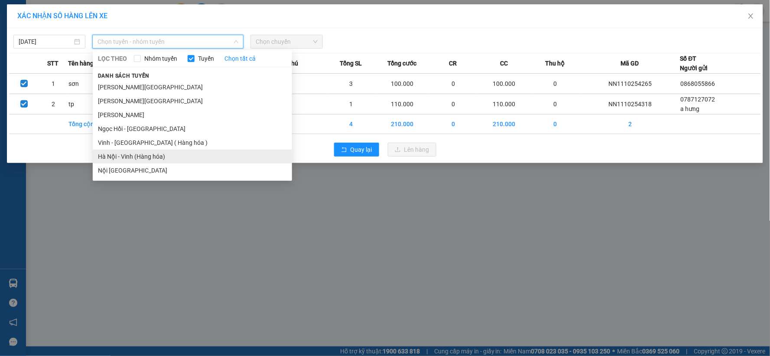
click at [165, 162] on li "Hà Nội - Vinh (Hàng hóa)" at bounding box center [192, 156] width 199 height 14
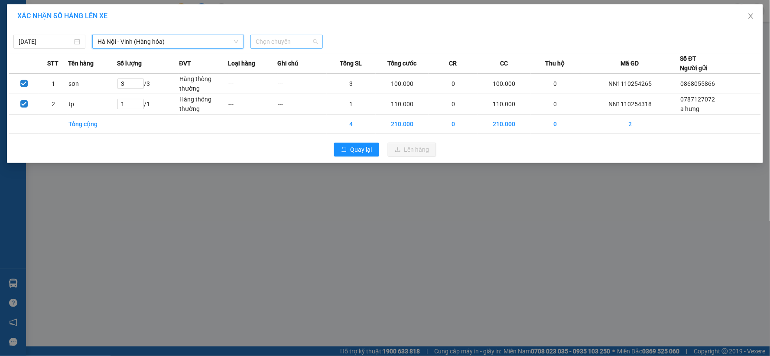
click at [279, 44] on span "Chọn chuyến" at bounding box center [287, 41] width 62 height 13
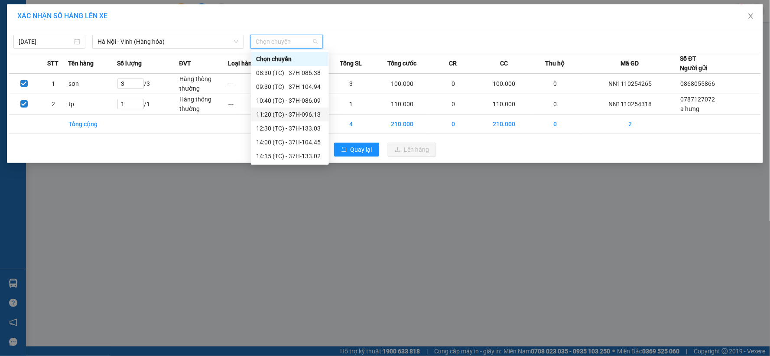
scroll to position [28, 0]
click at [311, 157] on div "17:05 (TC) - 37H-104.78" at bounding box center [290, 156] width 68 height 10
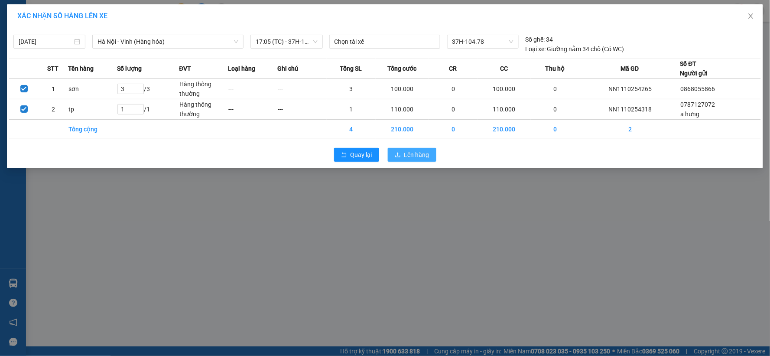
click at [421, 158] on span "Lên hàng" at bounding box center [416, 155] width 25 height 10
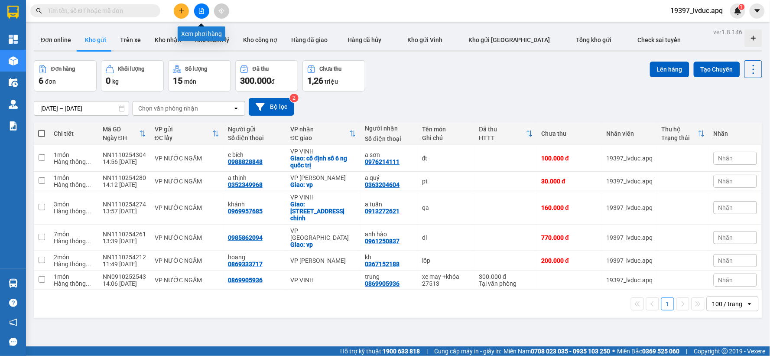
click at [202, 9] on icon "file-add" at bounding box center [201, 11] width 5 height 6
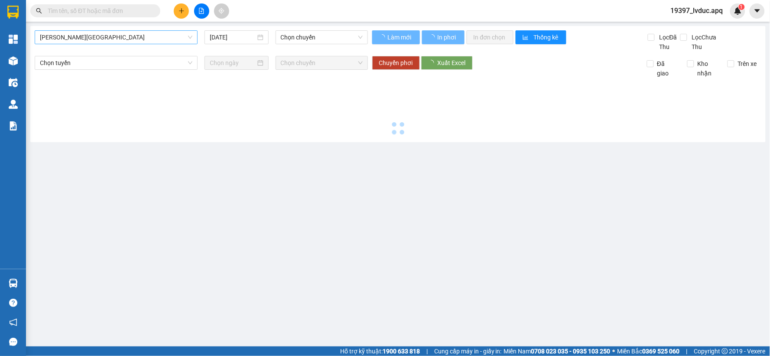
click at [110, 38] on span "[PERSON_NAME][GEOGRAPHIC_DATA]" at bounding box center [116, 37] width 152 height 13
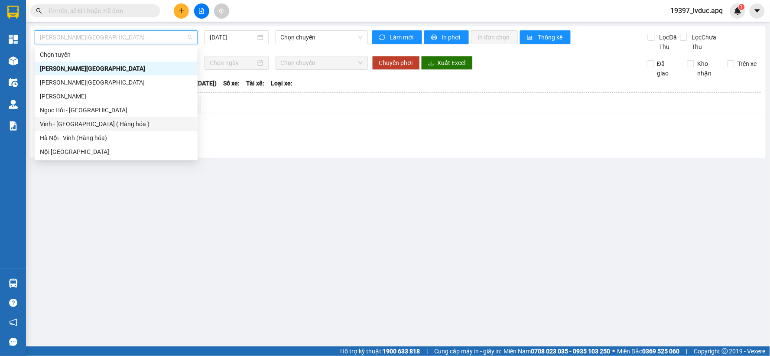
click at [107, 122] on div "Vinh - [GEOGRAPHIC_DATA] ( Hàng hóa )" at bounding box center [116, 124] width 152 height 10
type input "[DATE]"
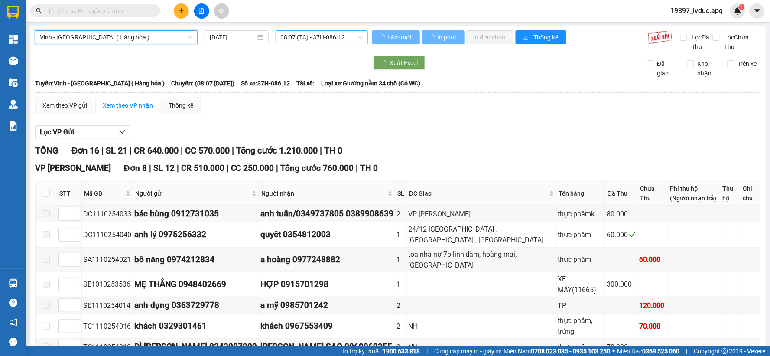
click at [313, 40] on span "08:07 (TC) - 37H-086.12" at bounding box center [322, 37] width 82 height 13
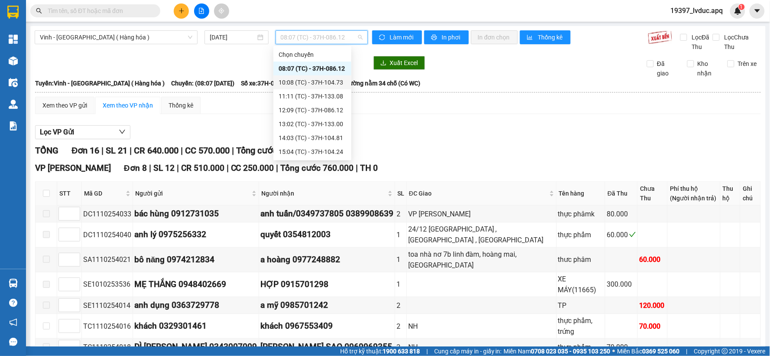
click at [311, 79] on div "10:08 (TC) - 37H-104.73" at bounding box center [313, 83] width 68 height 10
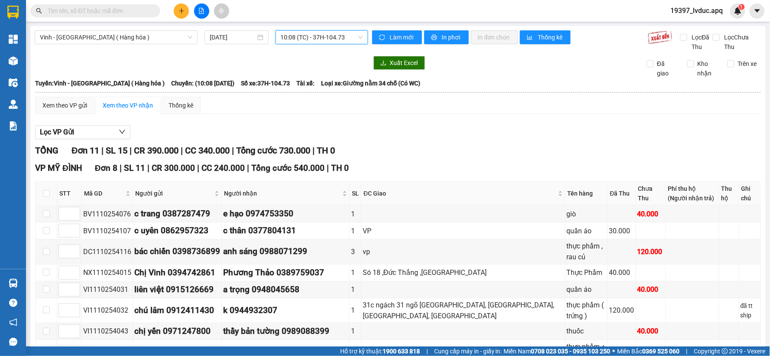
click at [317, 36] on span "10:08 (TC) - 37H-104.73" at bounding box center [322, 37] width 82 height 13
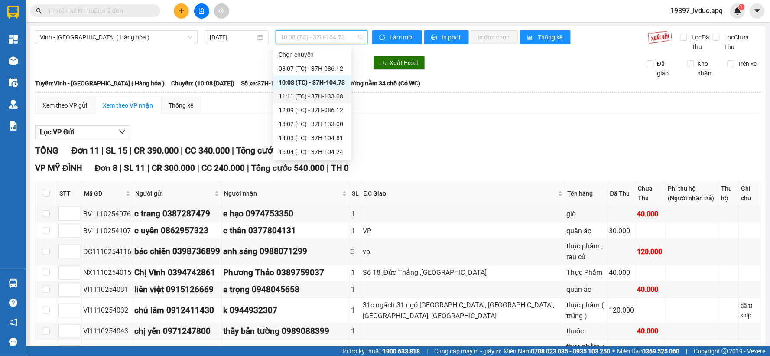
click at [306, 93] on div "11:11 (TC) - 37H-133.08" at bounding box center [313, 96] width 68 height 10
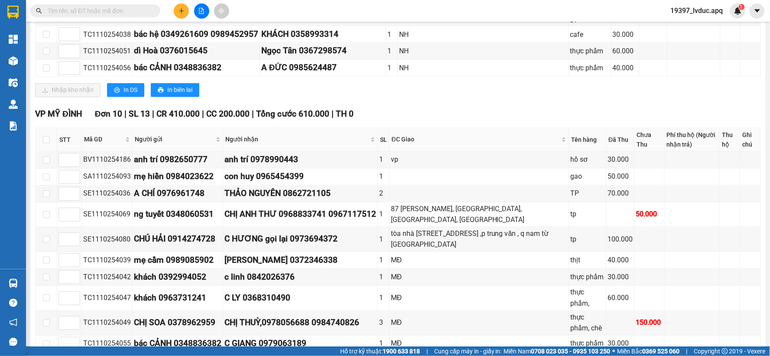
scroll to position [466, 0]
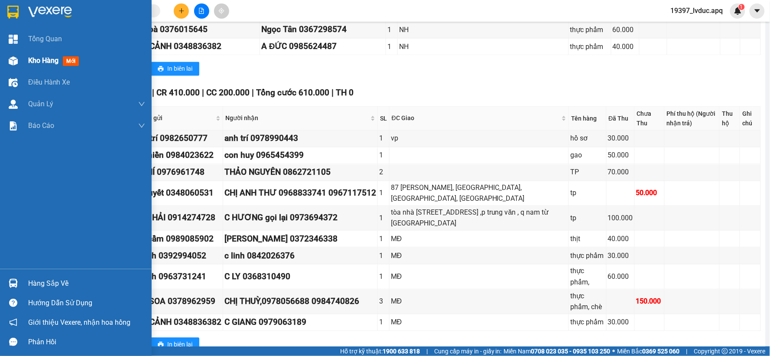
click at [14, 61] on img at bounding box center [13, 60] width 9 height 9
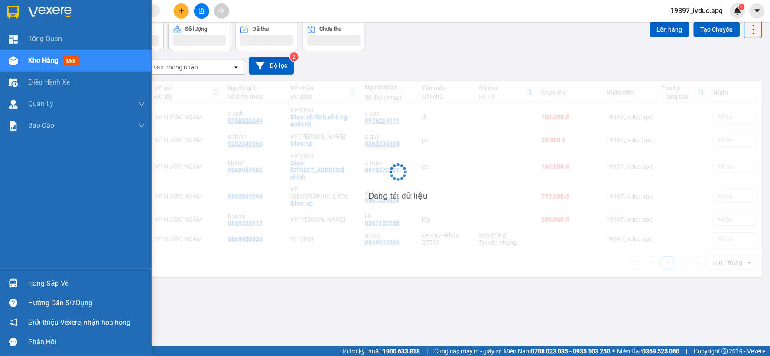
scroll to position [40, 0]
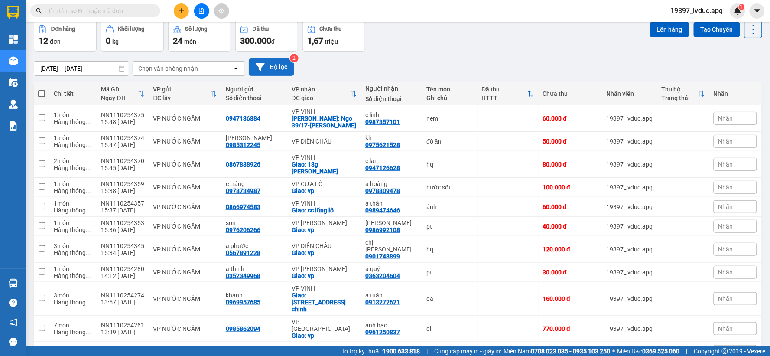
click at [282, 70] on button "Bộ lọc" at bounding box center [271, 67] width 45 height 18
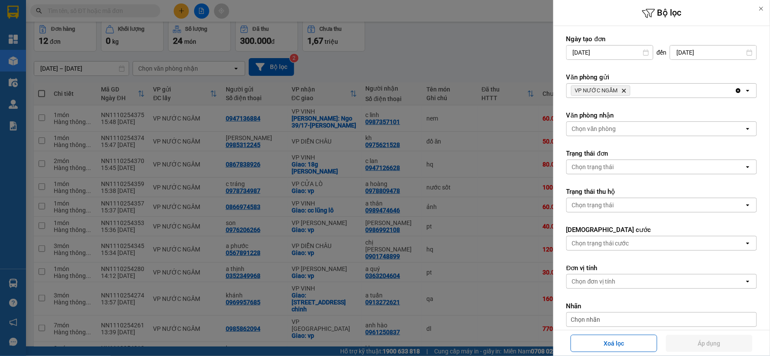
click at [652, 95] on div "VP NƯỚC NGẦM Delete" at bounding box center [651, 91] width 168 height 14
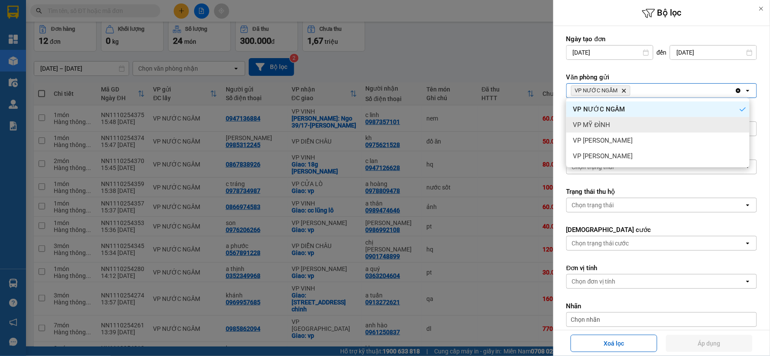
drag, startPoint x: 628, startPoint y: 123, endPoint x: 643, endPoint y: 112, distance: 18.6
click at [630, 120] on div "VP MỸ ĐÌNH" at bounding box center [657, 125] width 183 height 16
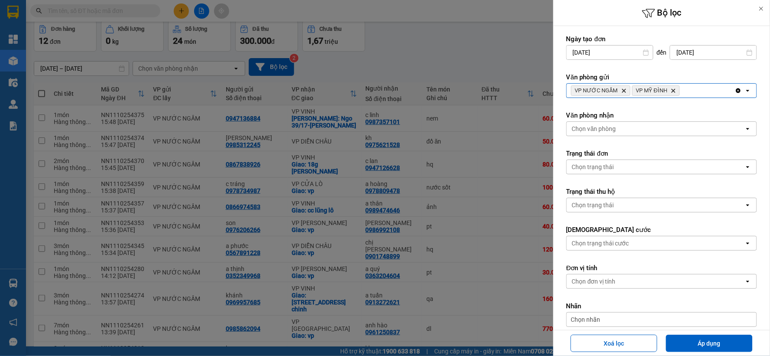
click at [686, 93] on div "VP NƯỚC NGẦM Delete VP MỸ ĐÌNH Delete" at bounding box center [651, 91] width 168 height 14
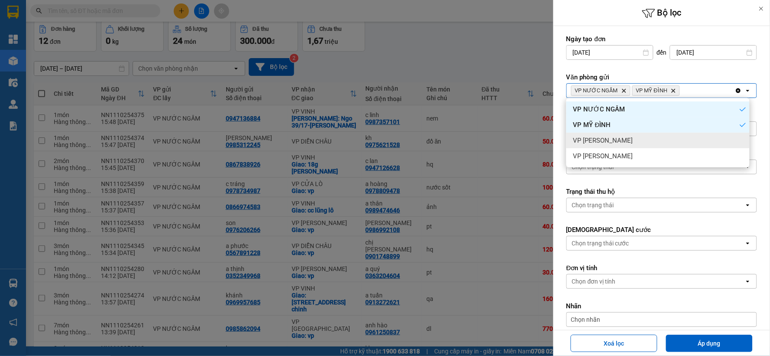
drag, startPoint x: 638, startPoint y: 139, endPoint x: 670, endPoint y: 118, distance: 37.8
click at [640, 137] on div "VP [PERSON_NAME]" at bounding box center [657, 141] width 183 height 16
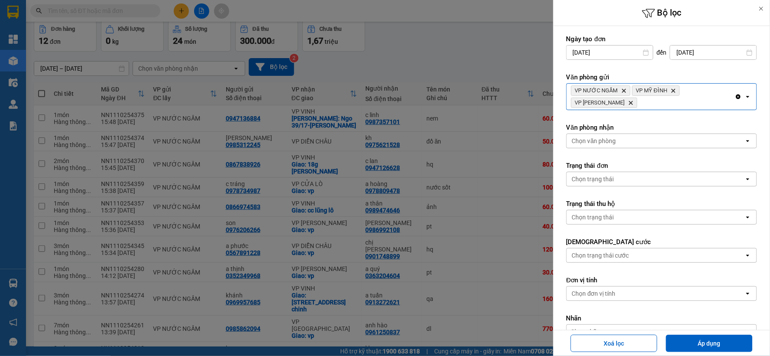
drag, startPoint x: 704, startPoint y: 94, endPoint x: 685, endPoint y: 103, distance: 21.3
click at [703, 94] on div "VP NƯỚC NGẦM Delete VP MỸ ĐÌNH Delete VP NGỌC HỒI Delete" at bounding box center [651, 97] width 168 height 26
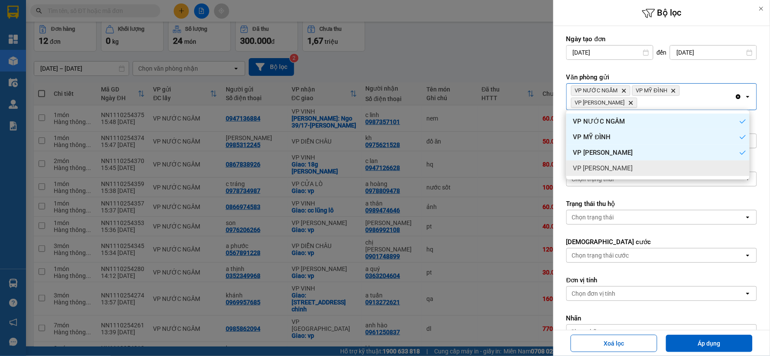
drag, startPoint x: 601, startPoint y: 169, endPoint x: 608, endPoint y: 155, distance: 15.7
click at [602, 168] on span "VP [PERSON_NAME]" at bounding box center [603, 168] width 60 height 9
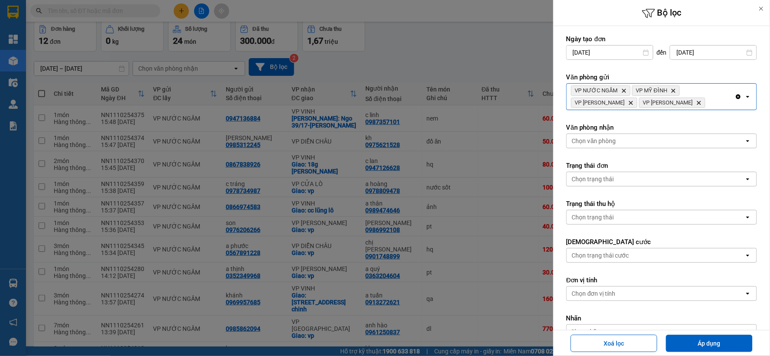
click at [611, 142] on div "Chọn văn phòng" at bounding box center [594, 140] width 44 height 9
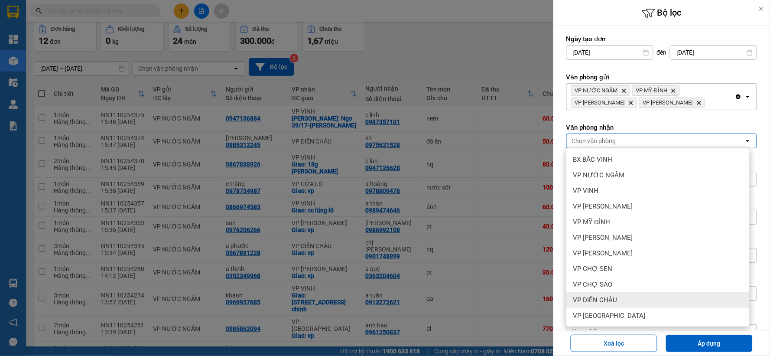
click at [614, 300] on span "VP DIỄN CHÂU" at bounding box center [595, 299] width 44 height 9
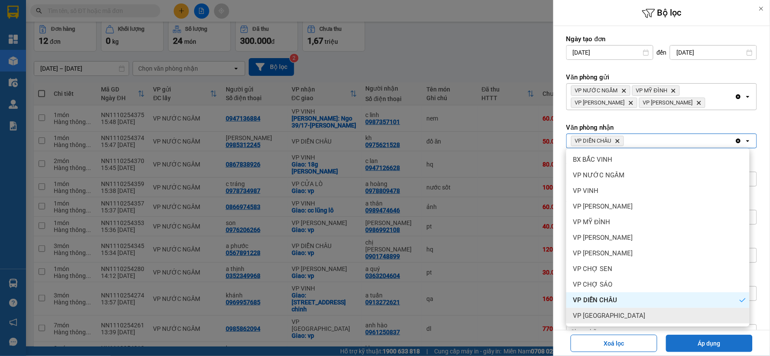
click at [696, 349] on button "Áp dụng" at bounding box center [709, 342] width 87 height 17
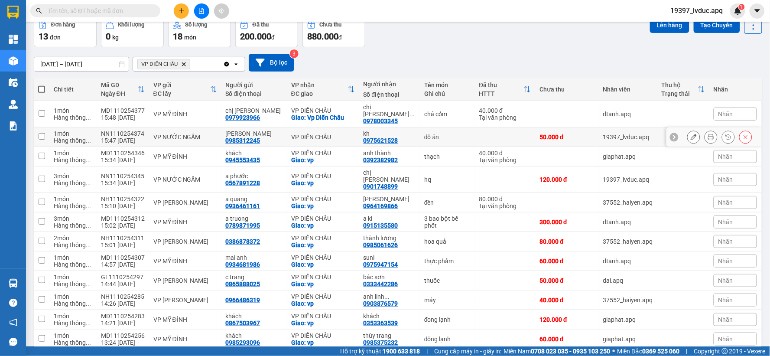
scroll to position [0, 0]
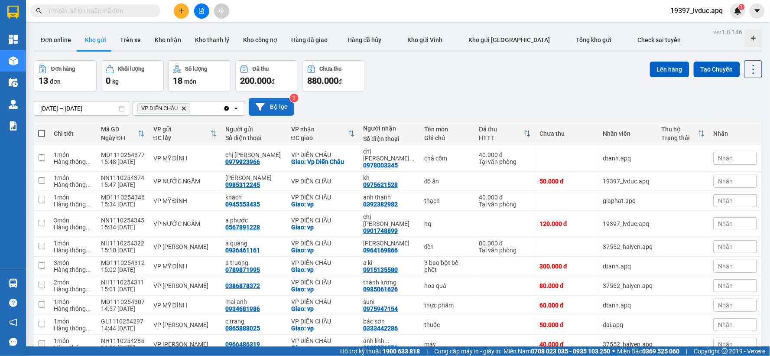
click at [280, 109] on button "Bộ lọc" at bounding box center [271, 107] width 45 height 18
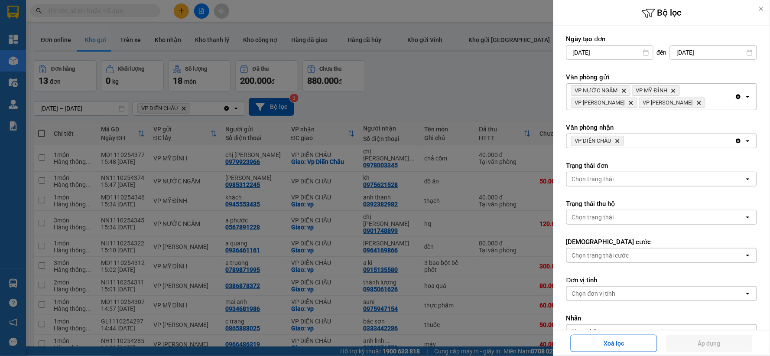
click at [620, 141] on icon "Delete" at bounding box center [617, 140] width 5 height 5
click at [620, 141] on div "Chọn văn phòng" at bounding box center [656, 141] width 178 height 14
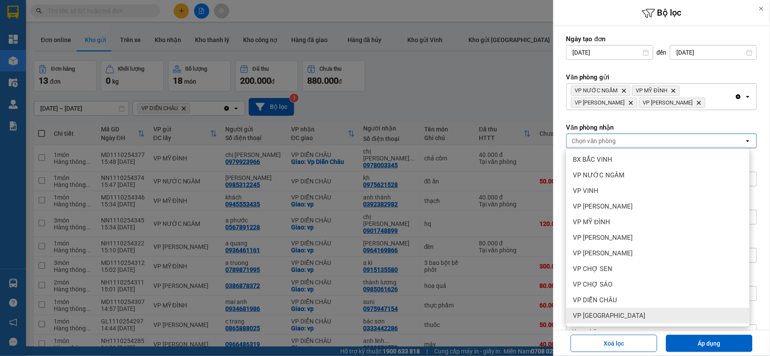
click at [627, 317] on div "VP Cầu Yên Xuân" at bounding box center [657, 316] width 183 height 16
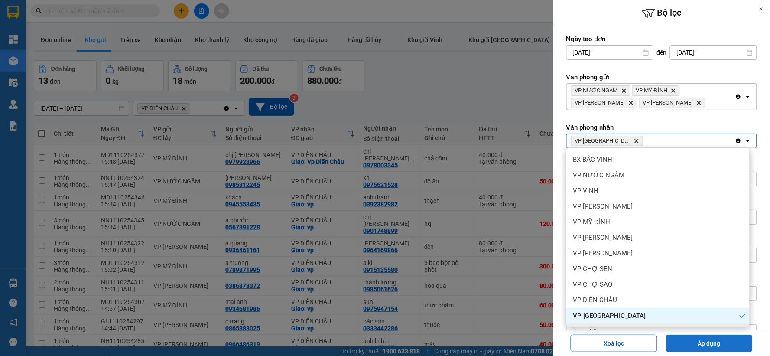
click at [681, 340] on button "Áp dụng" at bounding box center [709, 342] width 87 height 17
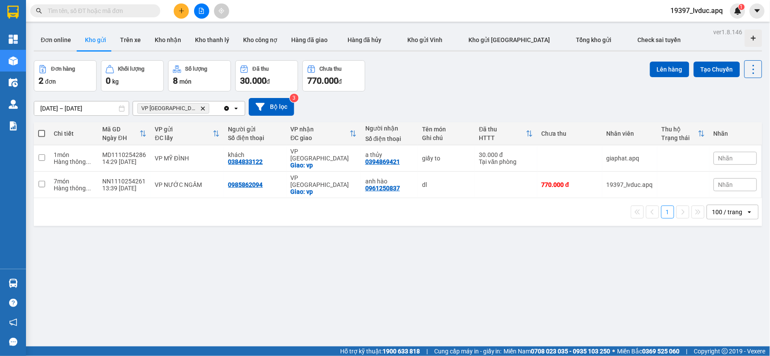
drag, startPoint x: 435, startPoint y: 82, endPoint x: 419, endPoint y: 76, distance: 17.7
click at [419, 76] on div "Đơn hàng 2 đơn Khối lượng 0 kg Số lượng 8 món Đã thu 30.000 đ Chưa thu 770.000 …" at bounding box center [398, 75] width 728 height 31
drag, startPoint x: 382, startPoint y: 279, endPoint x: 327, endPoint y: 249, distance: 63.8
click at [330, 257] on div "ver 1.8.146 Đơn online Kho gửi Trên xe Kho nhận Kho thanh lý Kho công nợ Hàng đ…" at bounding box center [397, 204] width 735 height 356
click at [273, 111] on button "Bộ lọc" at bounding box center [271, 107] width 45 height 18
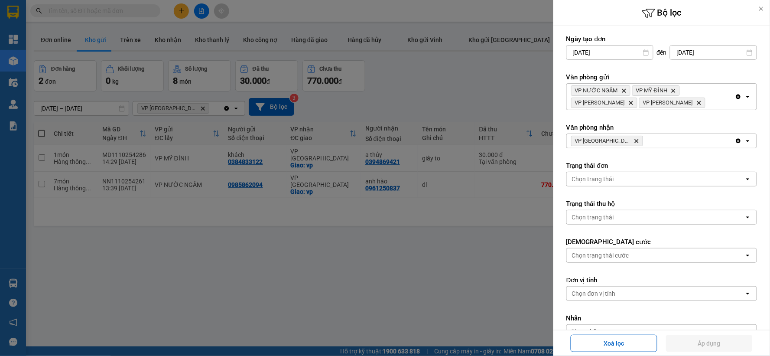
click at [634, 139] on icon "Delete" at bounding box center [636, 140] width 5 height 5
click at [625, 139] on div "Chọn văn phòng" at bounding box center [656, 141] width 178 height 14
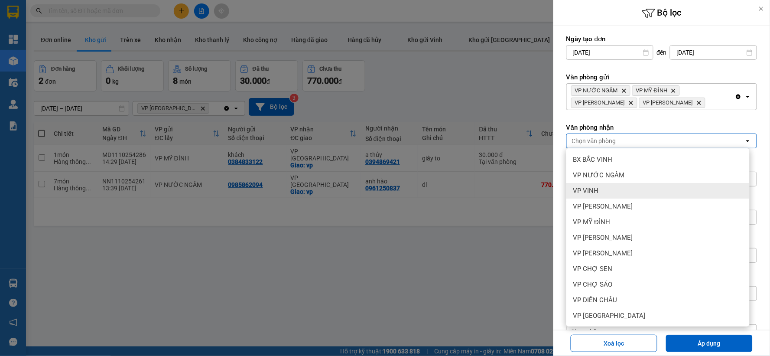
click at [647, 195] on div "VP VINH" at bounding box center [657, 191] width 183 height 16
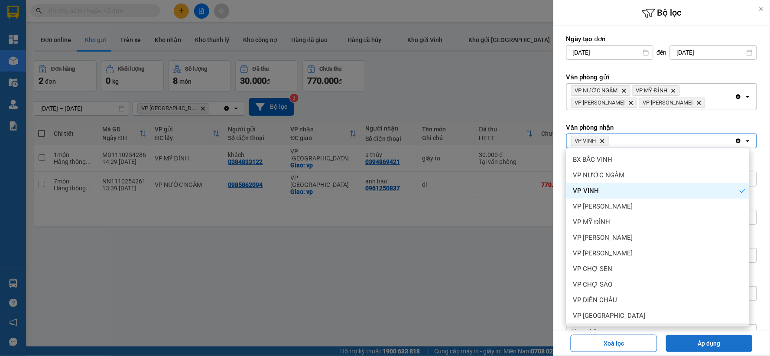
click at [687, 345] on button "Áp dụng" at bounding box center [709, 342] width 87 height 17
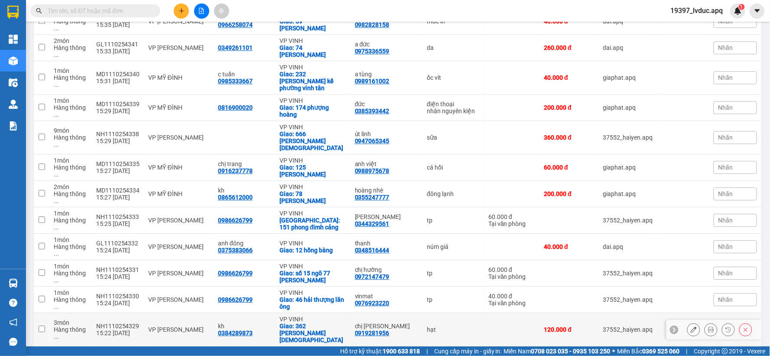
scroll to position [561, 0]
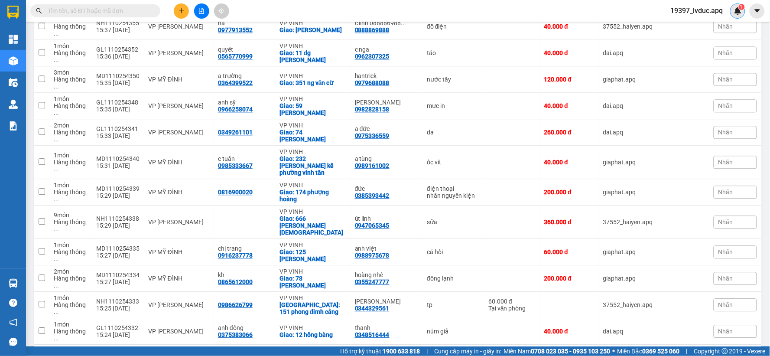
click at [737, 12] on img at bounding box center [738, 11] width 8 height 8
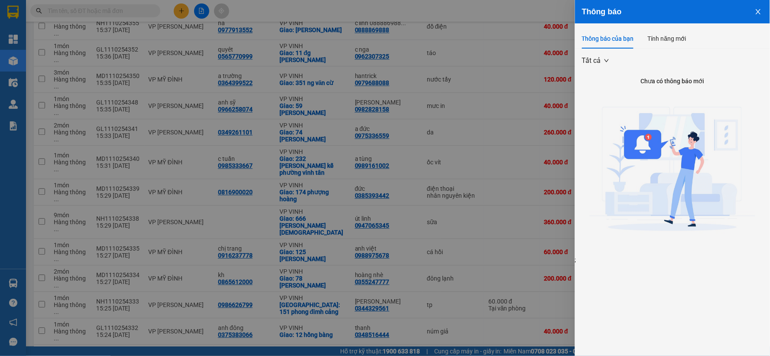
click at [467, 19] on div at bounding box center [385, 178] width 770 height 356
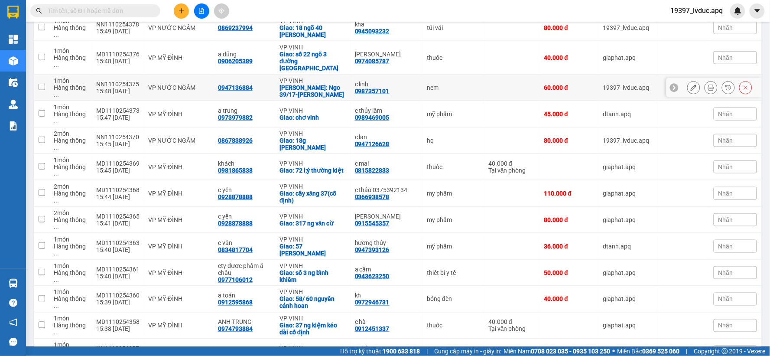
scroll to position [128, 0]
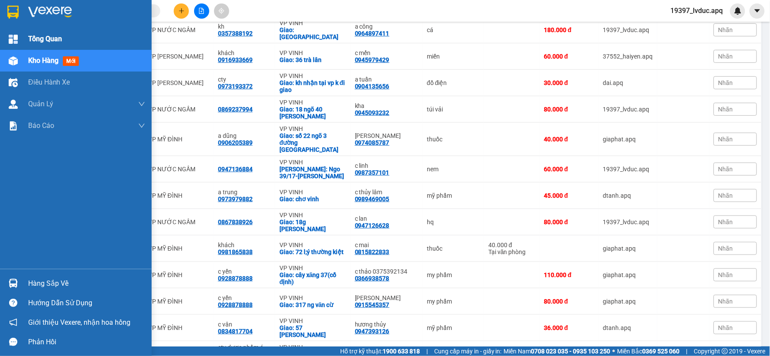
click at [7, 38] on div at bounding box center [13, 39] width 15 height 15
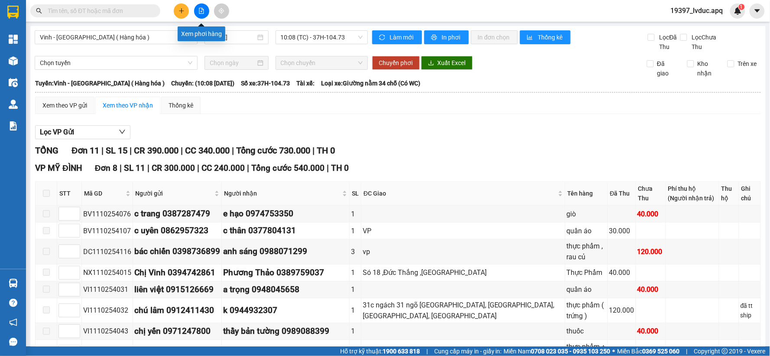
click at [197, 15] on button at bounding box center [201, 10] width 15 height 15
click at [302, 43] on span "10:08 (TC) - 37H-104.73" at bounding box center [322, 37] width 82 height 13
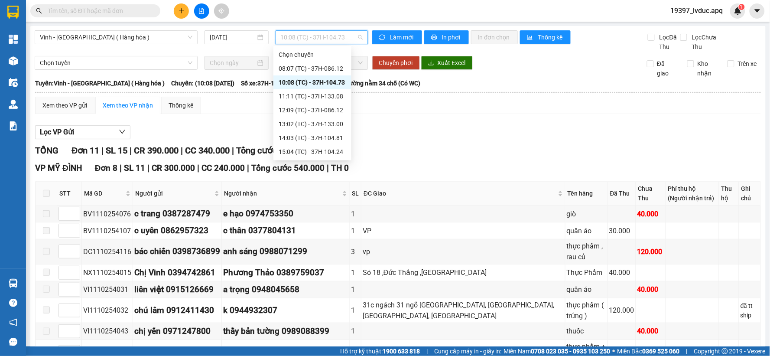
click at [322, 83] on div "10:08 (TC) - 37H-104.73" at bounding box center [313, 83] width 68 height 10
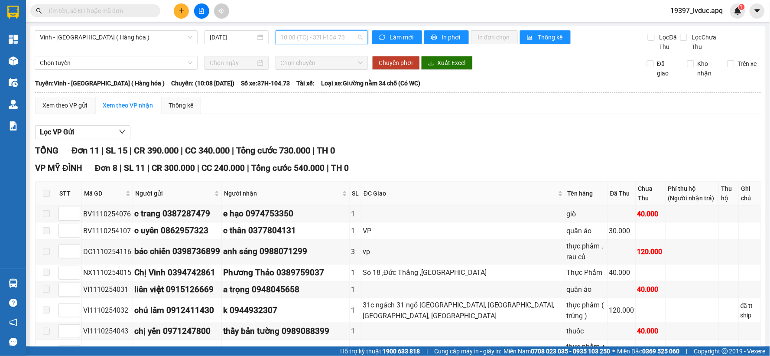
click at [318, 39] on span "10:08 (TC) - 37H-104.73" at bounding box center [322, 37] width 82 height 13
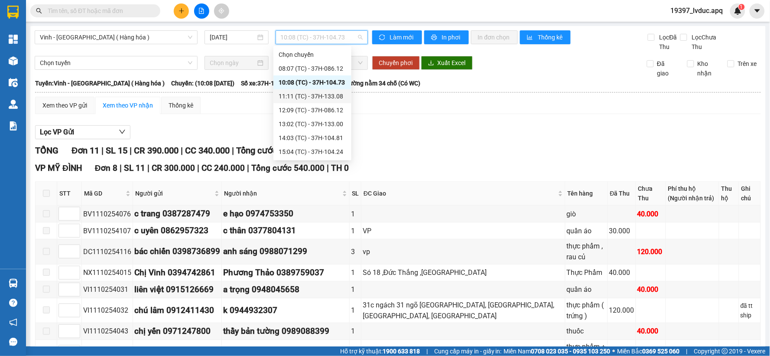
click at [308, 94] on div "11:11 (TC) - 37H-133.08" at bounding box center [313, 96] width 68 height 10
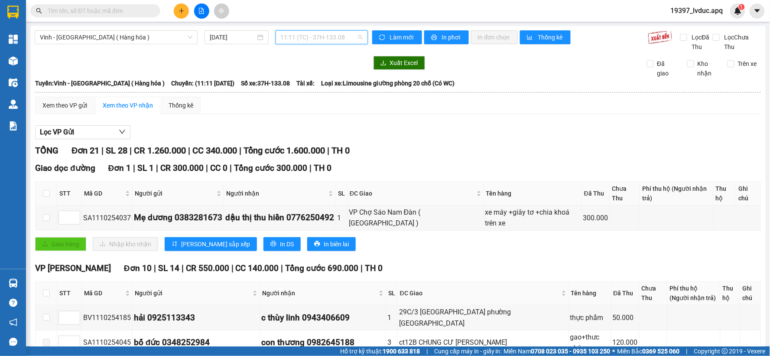
click at [292, 41] on span "11:11 (TC) - 37H-133.08" at bounding box center [322, 37] width 82 height 13
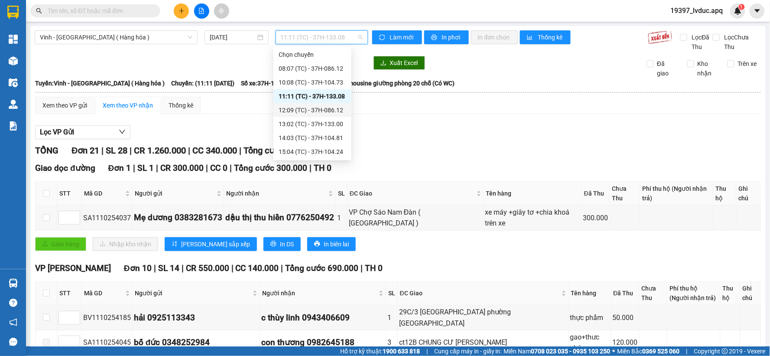
click at [305, 110] on div "12:09 (TC) - 37H-086.12" at bounding box center [313, 110] width 68 height 10
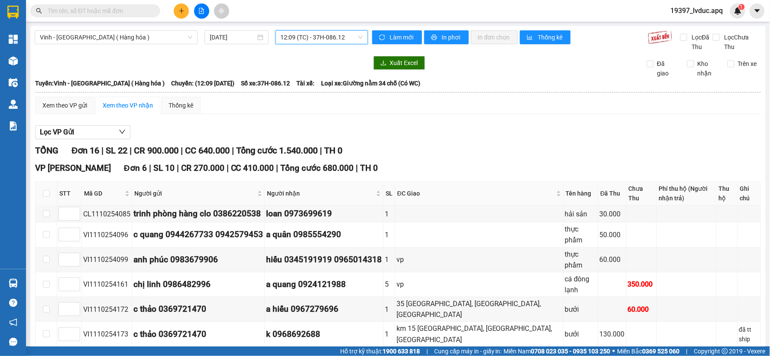
click at [305, 40] on span "12:09 (TC) - 37H-086.12" at bounding box center [322, 37] width 82 height 13
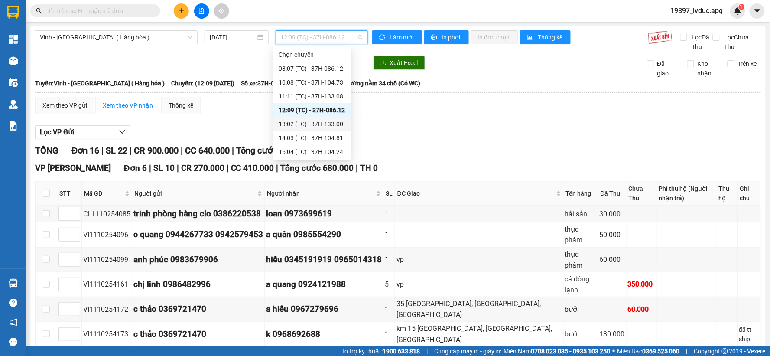
click at [292, 124] on div "13:02 (TC) - 37H-133.00" at bounding box center [313, 124] width 68 height 10
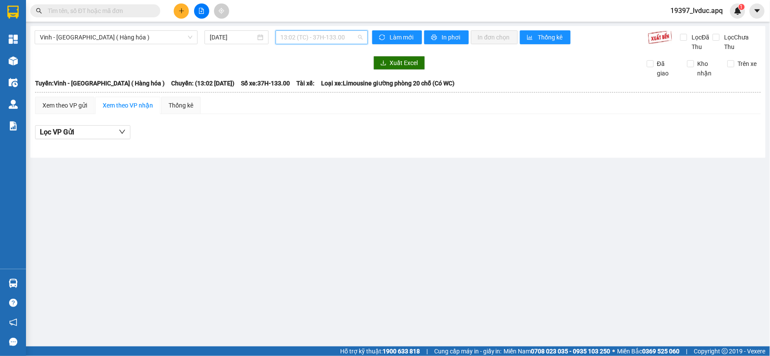
click at [298, 41] on span "13:02 (TC) - 37H-133.00" at bounding box center [322, 37] width 82 height 13
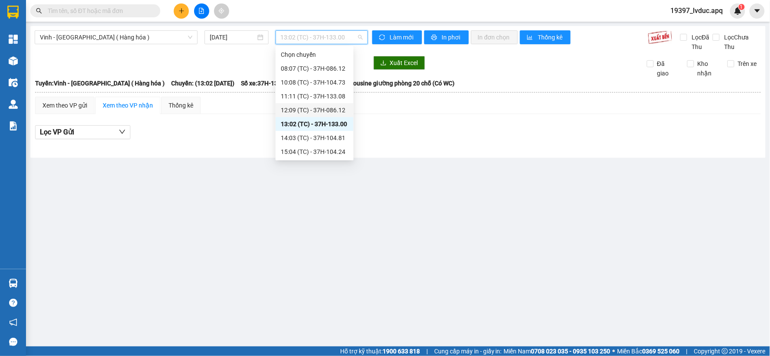
click at [302, 110] on div "12:09 (TC) - 37H-086.12" at bounding box center [315, 110] width 68 height 10
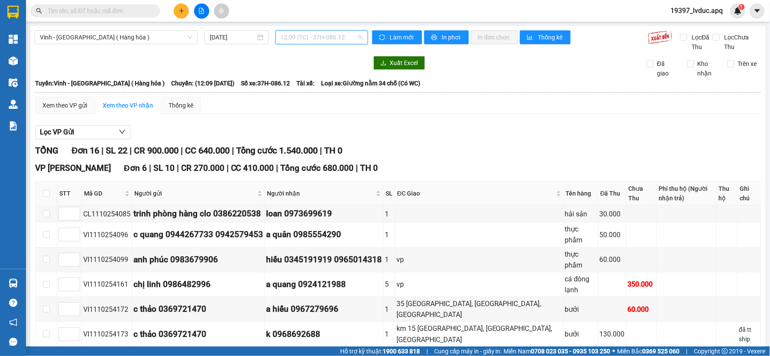
click at [313, 41] on span "12:09 (TC) - 37H-086.12" at bounding box center [322, 37] width 82 height 13
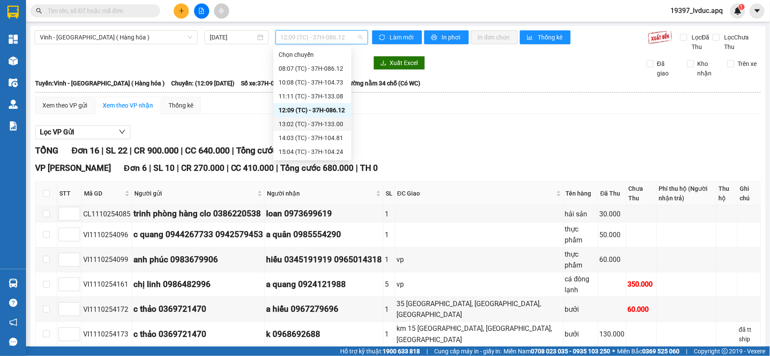
click at [302, 120] on div "13:02 (TC) - 37H-133.00" at bounding box center [313, 124] width 68 height 10
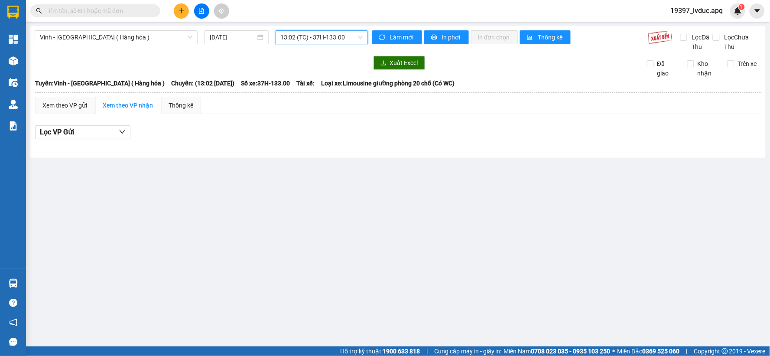
click at [299, 42] on span "13:02 (TC) - 37H-133.00" at bounding box center [322, 37] width 82 height 13
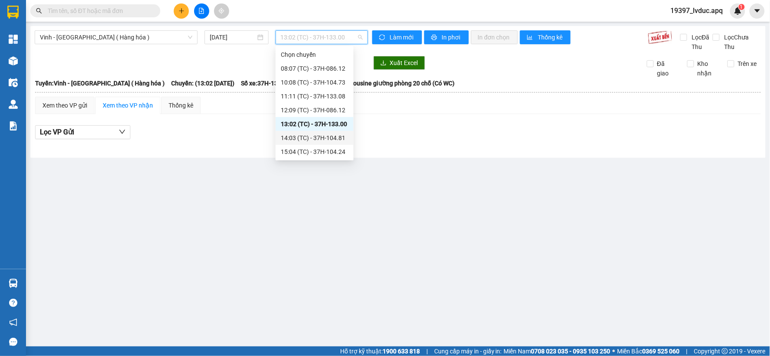
click at [300, 136] on div "14:03 (TC) - 37H-104.81" at bounding box center [315, 138] width 68 height 10
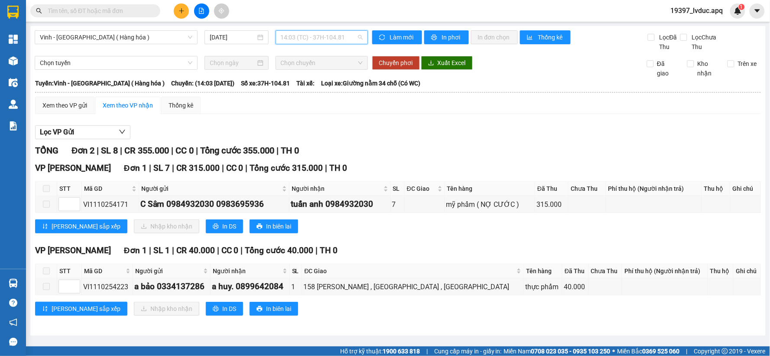
click at [291, 38] on span "14:03 (TC) - 37H-104.81" at bounding box center [322, 37] width 82 height 13
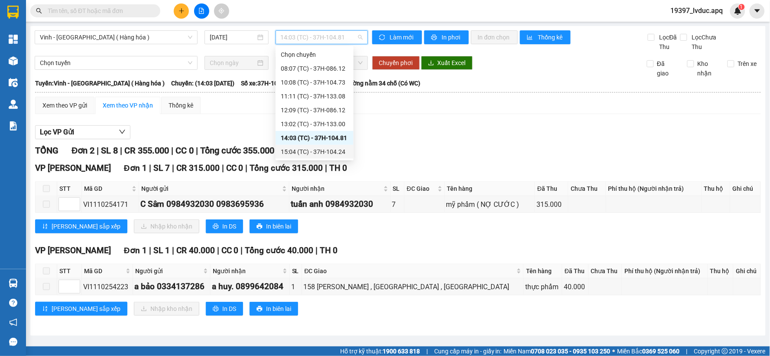
click at [300, 148] on div "15:04 (TC) - 37H-104.24" at bounding box center [315, 152] width 68 height 10
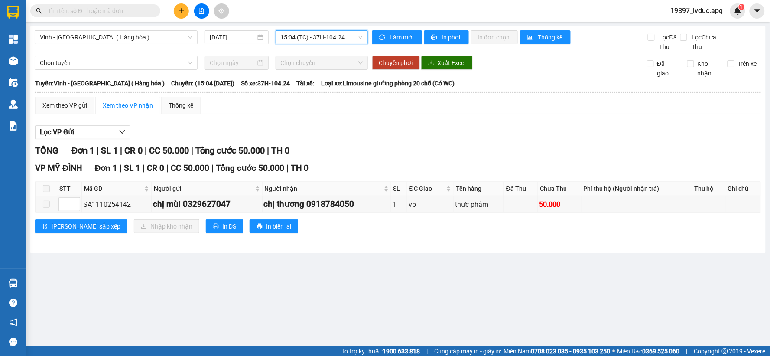
click at [289, 41] on span "15:04 (TC) - 37H-104.24" at bounding box center [322, 37] width 82 height 13
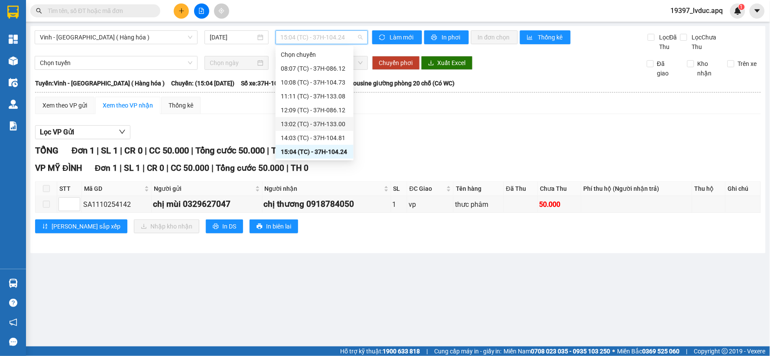
click at [298, 126] on div "13:02 (TC) - 37H-133.00" at bounding box center [315, 124] width 68 height 10
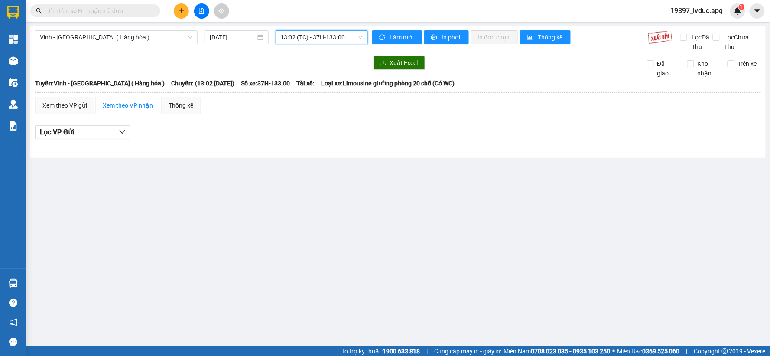
click at [292, 41] on span "13:02 (TC) - 37H-133.00" at bounding box center [322, 37] width 82 height 13
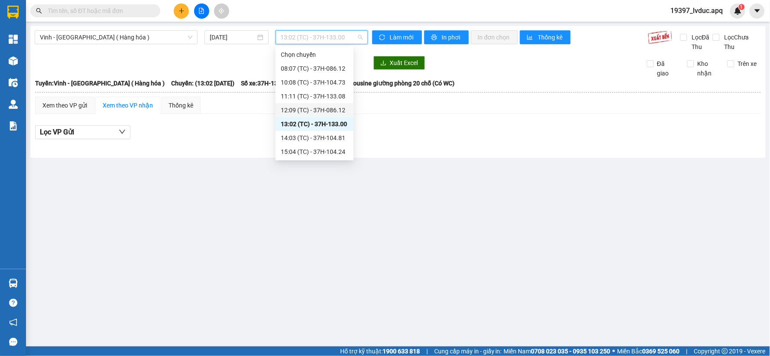
click at [310, 111] on div "12:09 (TC) - 37H-086.12" at bounding box center [315, 110] width 68 height 10
